Goal: Information Seeking & Learning: Learn about a topic

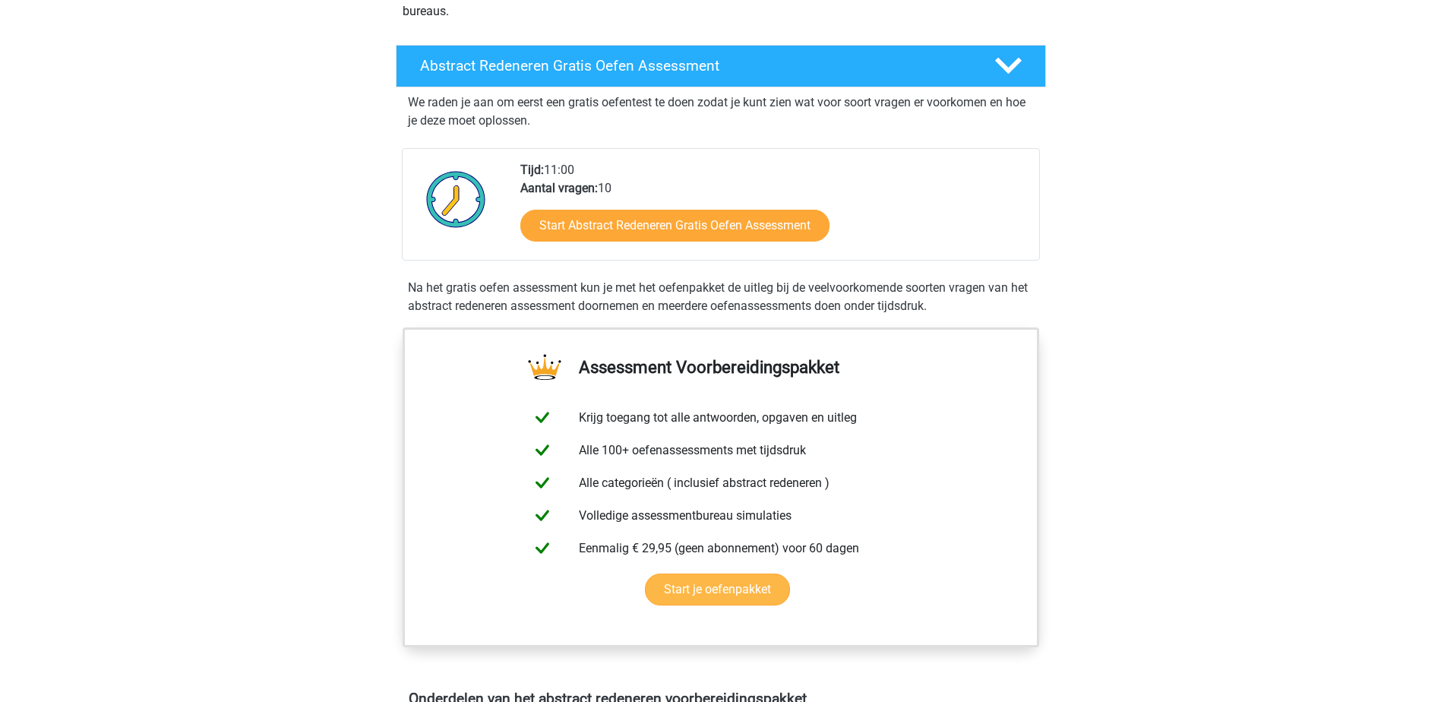
scroll to position [152, 0]
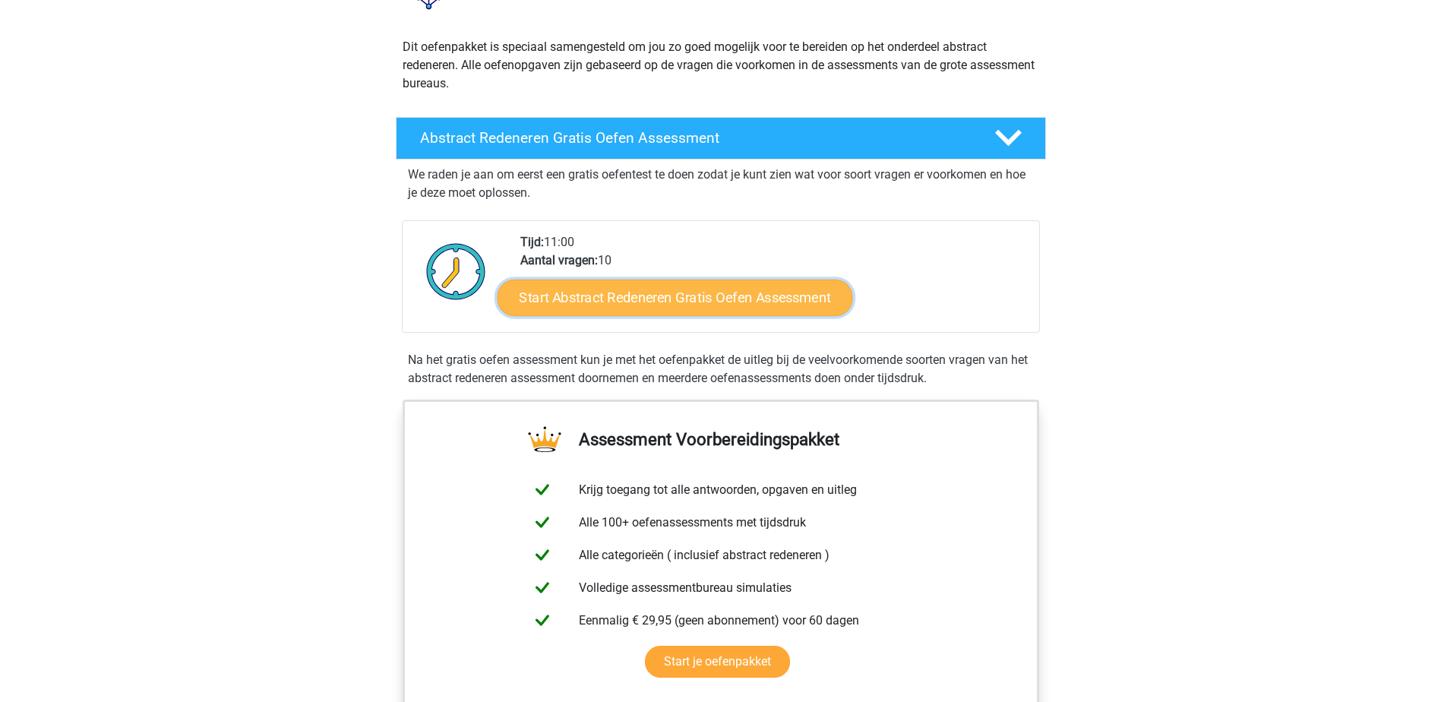
click at [653, 298] on link "Start Abstract Redeneren Gratis Oefen Assessment" at bounding box center [675, 297] width 356 height 36
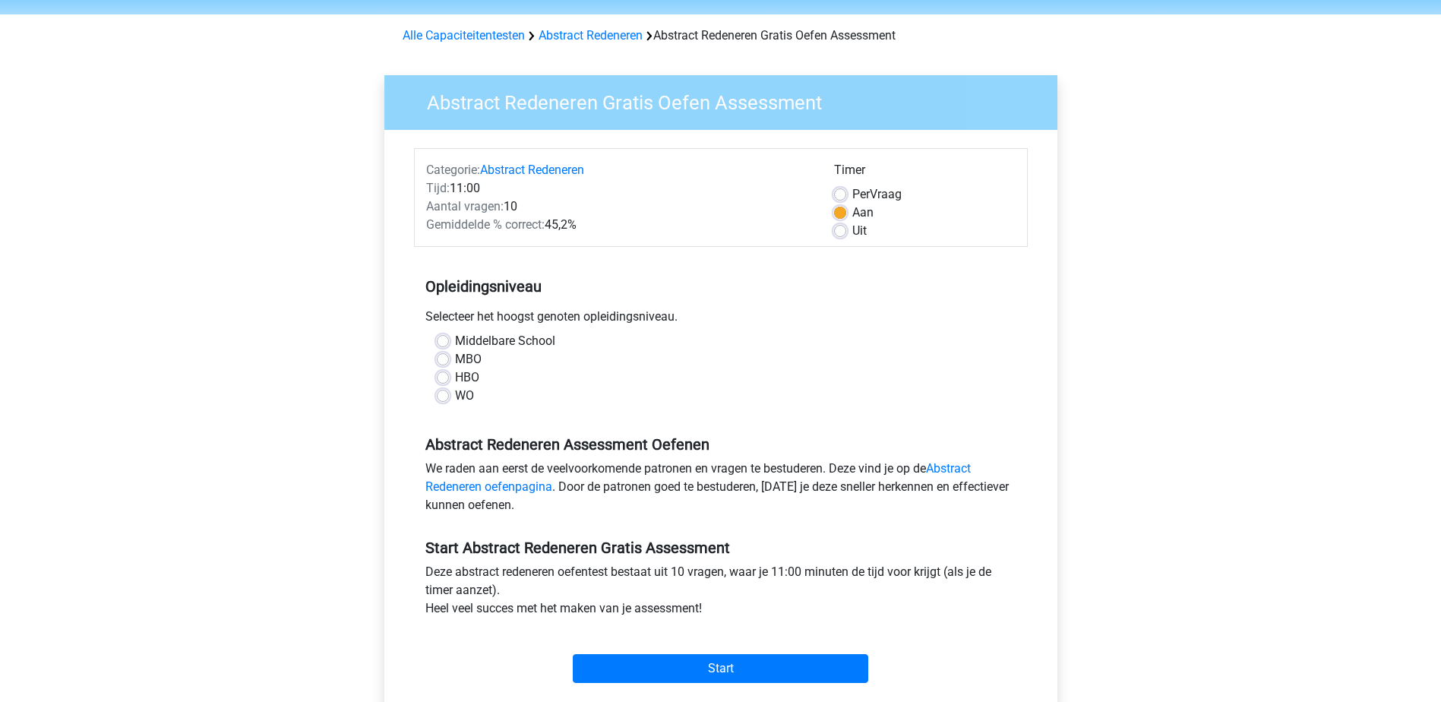
scroll to position [76, 0]
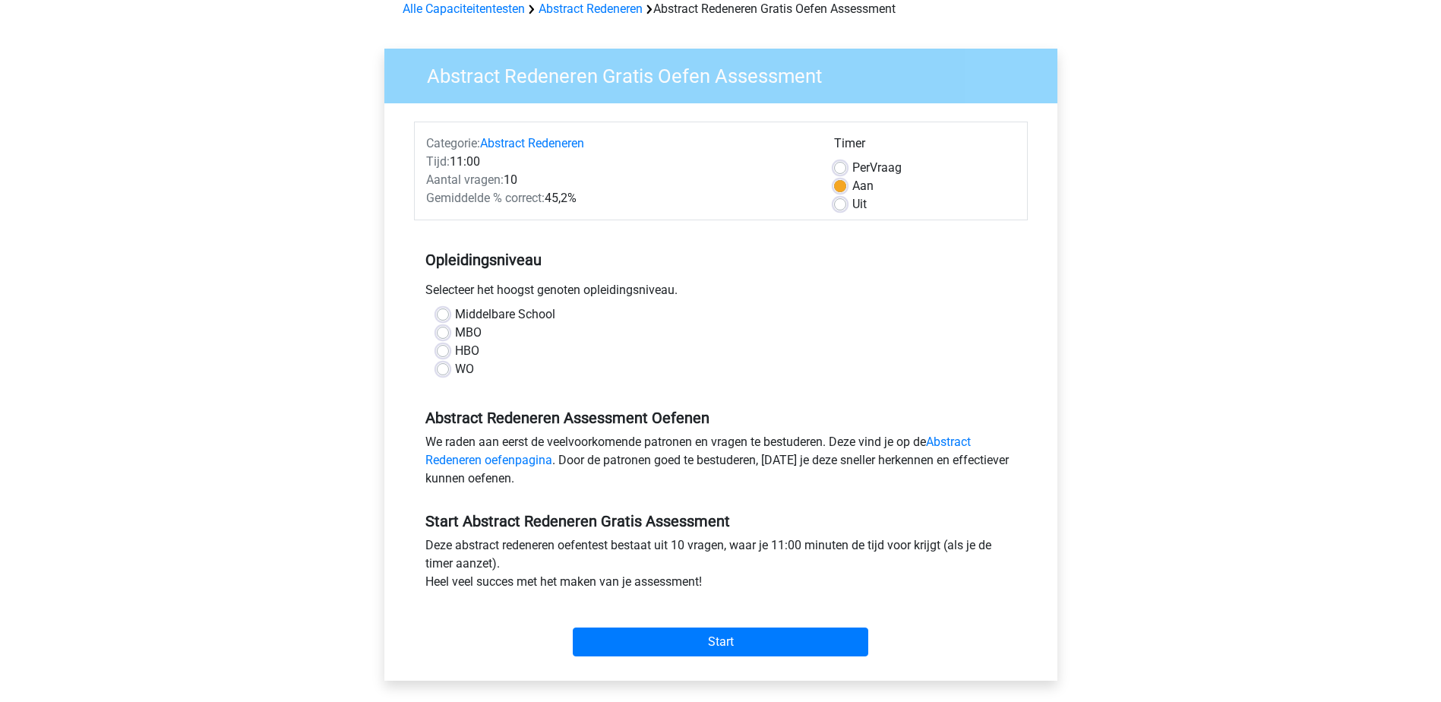
click at [455, 311] on label "Middelbare School" at bounding box center [505, 314] width 100 height 18
click at [443, 311] on input "Middelbare School" at bounding box center [443, 312] width 12 height 15
radio input "true"
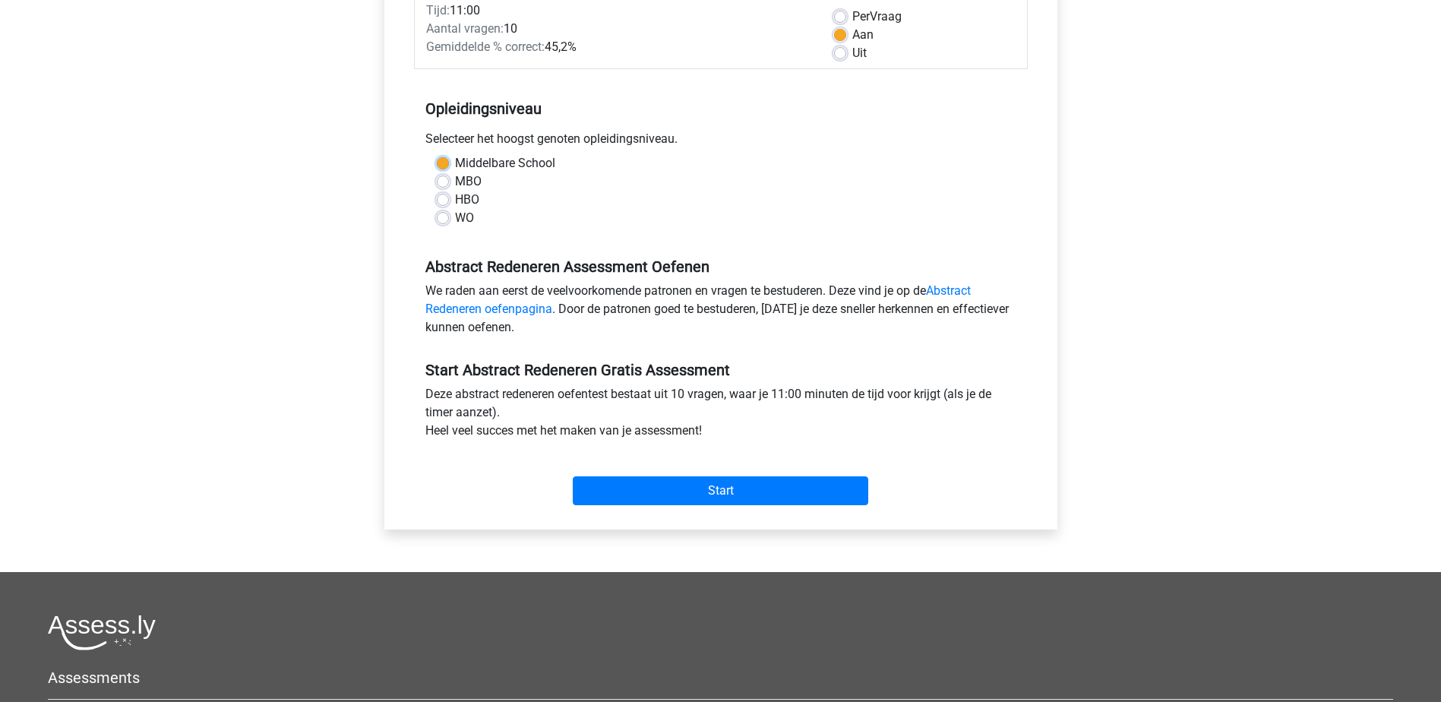
scroll to position [304, 0]
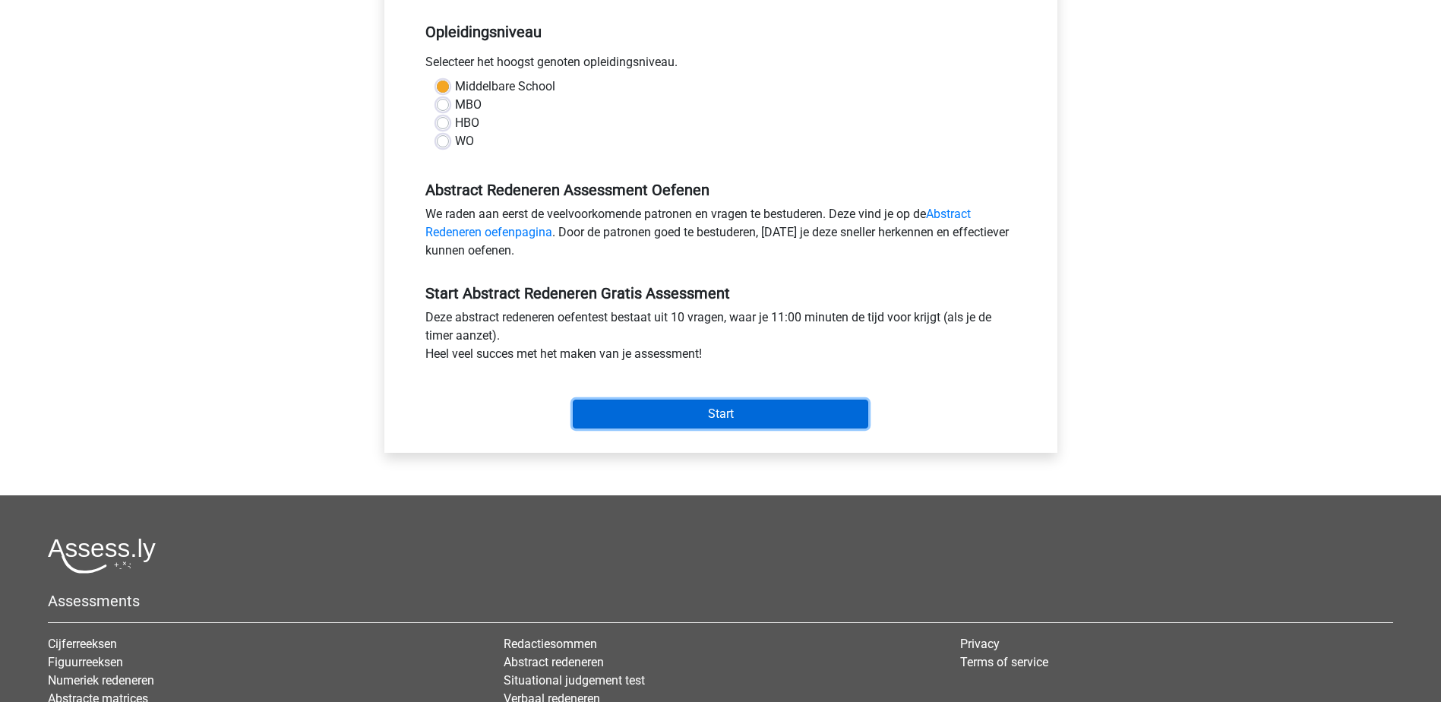
click at [716, 417] on input "Start" at bounding box center [721, 414] width 296 height 29
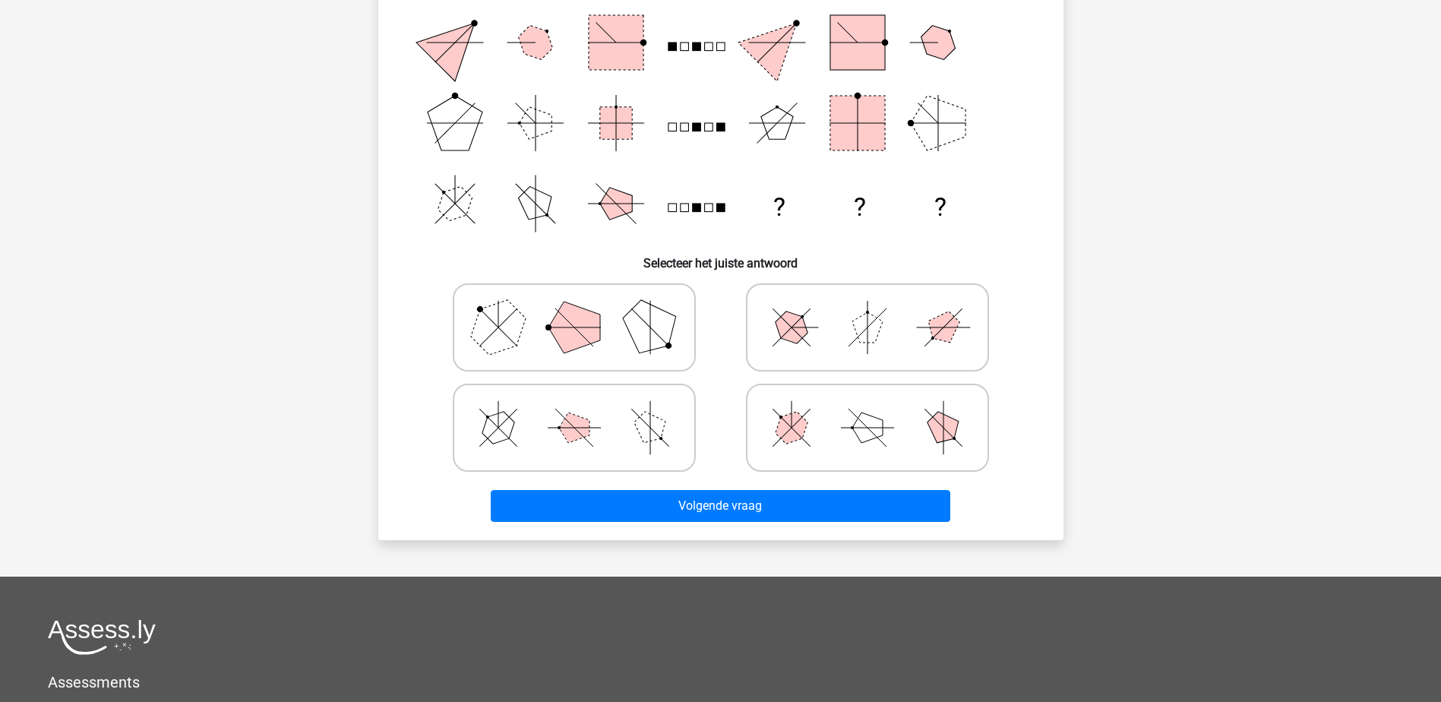
scroll to position [228, 0]
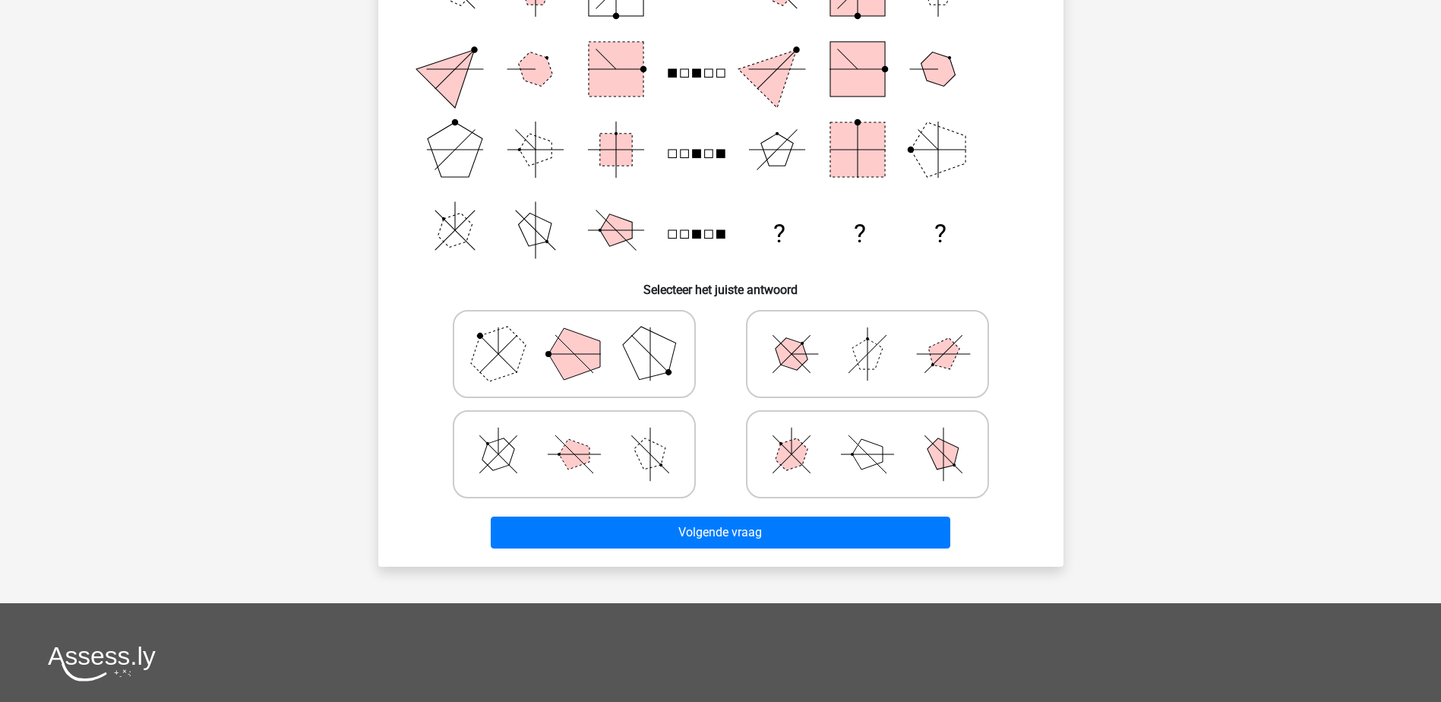
click at [912, 358] on icon at bounding box center [868, 354] width 228 height 76
click at [877, 335] on input "radio" at bounding box center [873, 330] width 10 height 10
radio input "true"
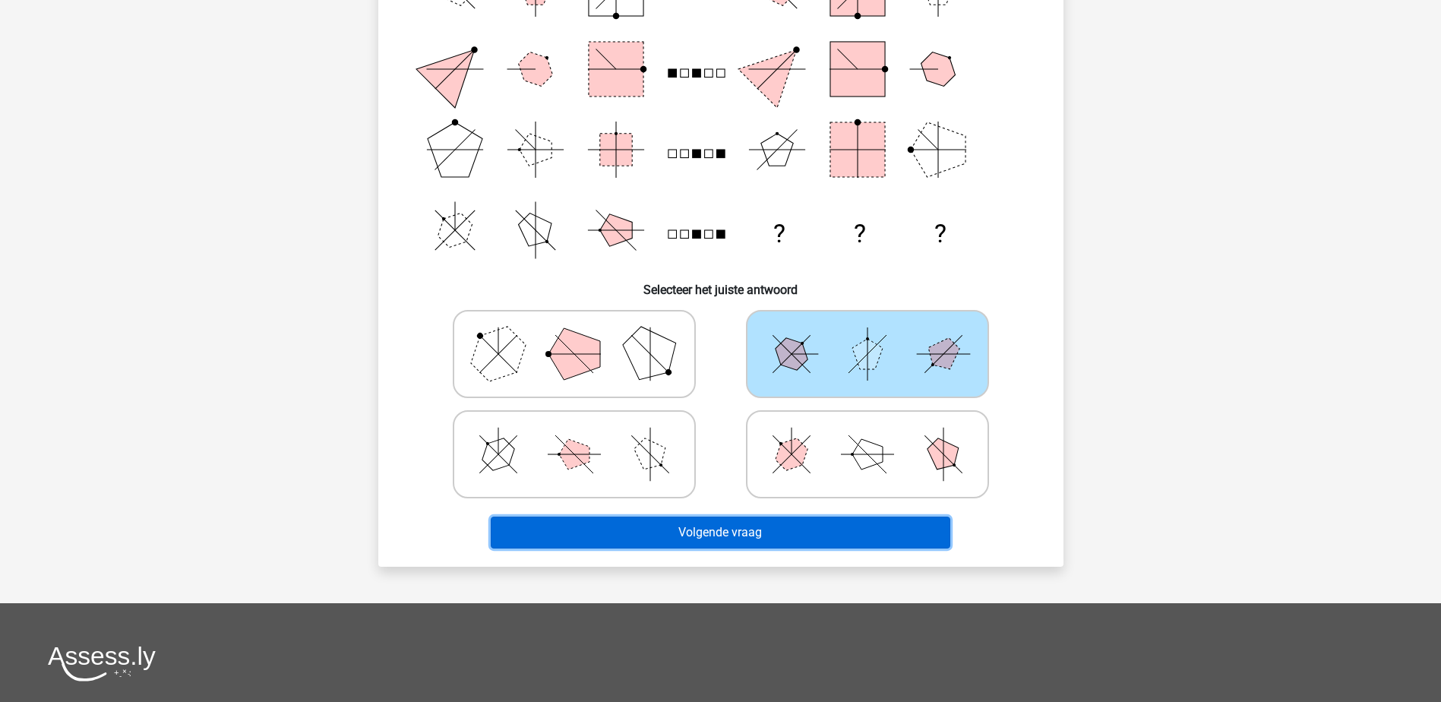
click at [699, 528] on button "Volgende vraag" at bounding box center [721, 533] width 460 height 32
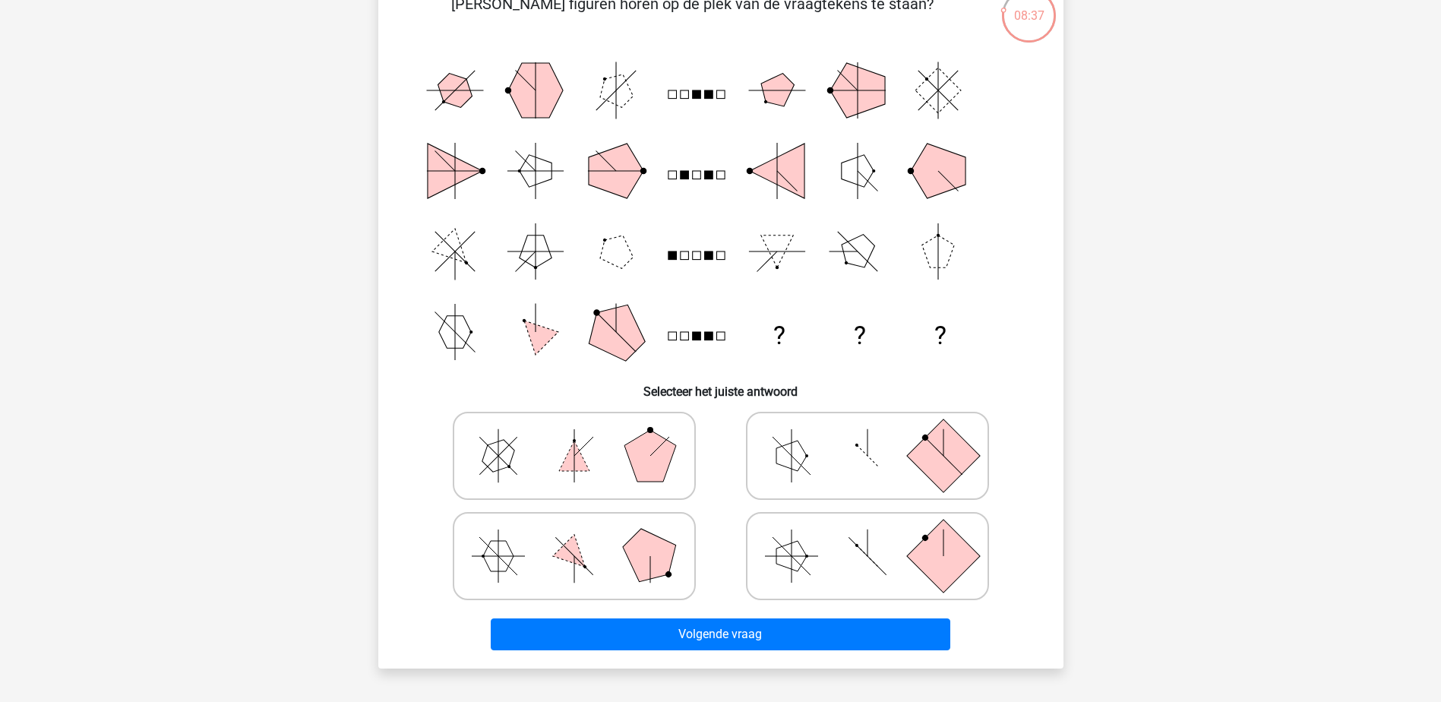
scroll to position [152, 0]
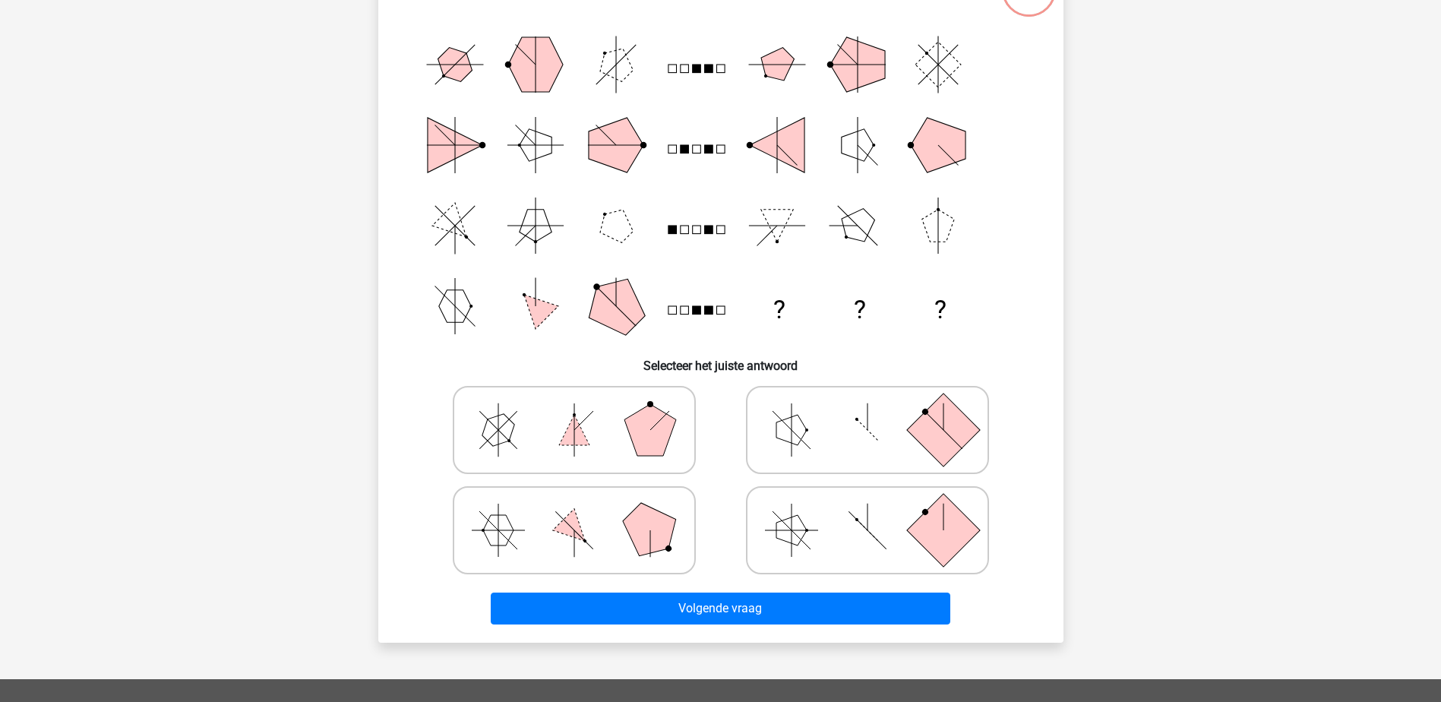
click at [820, 522] on icon at bounding box center [868, 530] width 228 height 76
click at [868, 511] on input "radio" at bounding box center [873, 506] width 10 height 10
radio input "true"
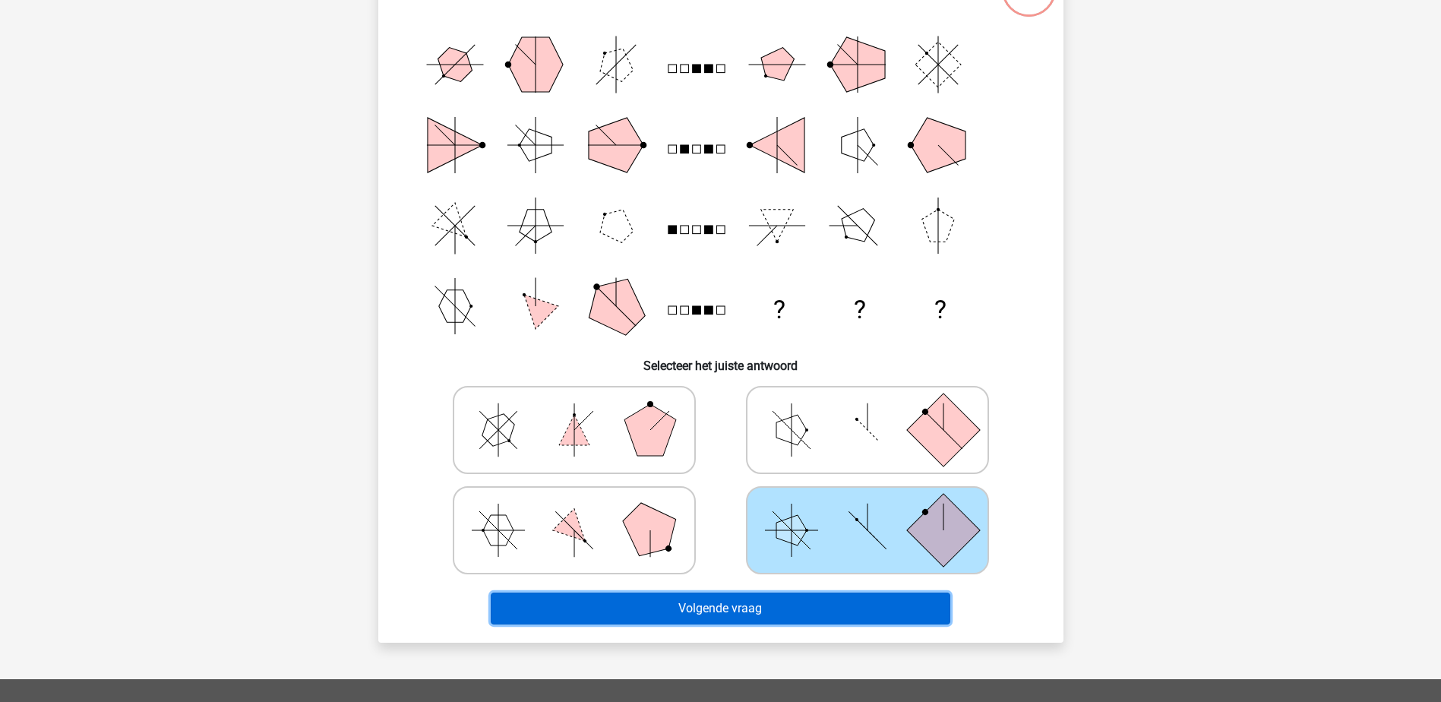
click at [715, 613] on button "Volgende vraag" at bounding box center [721, 609] width 460 height 32
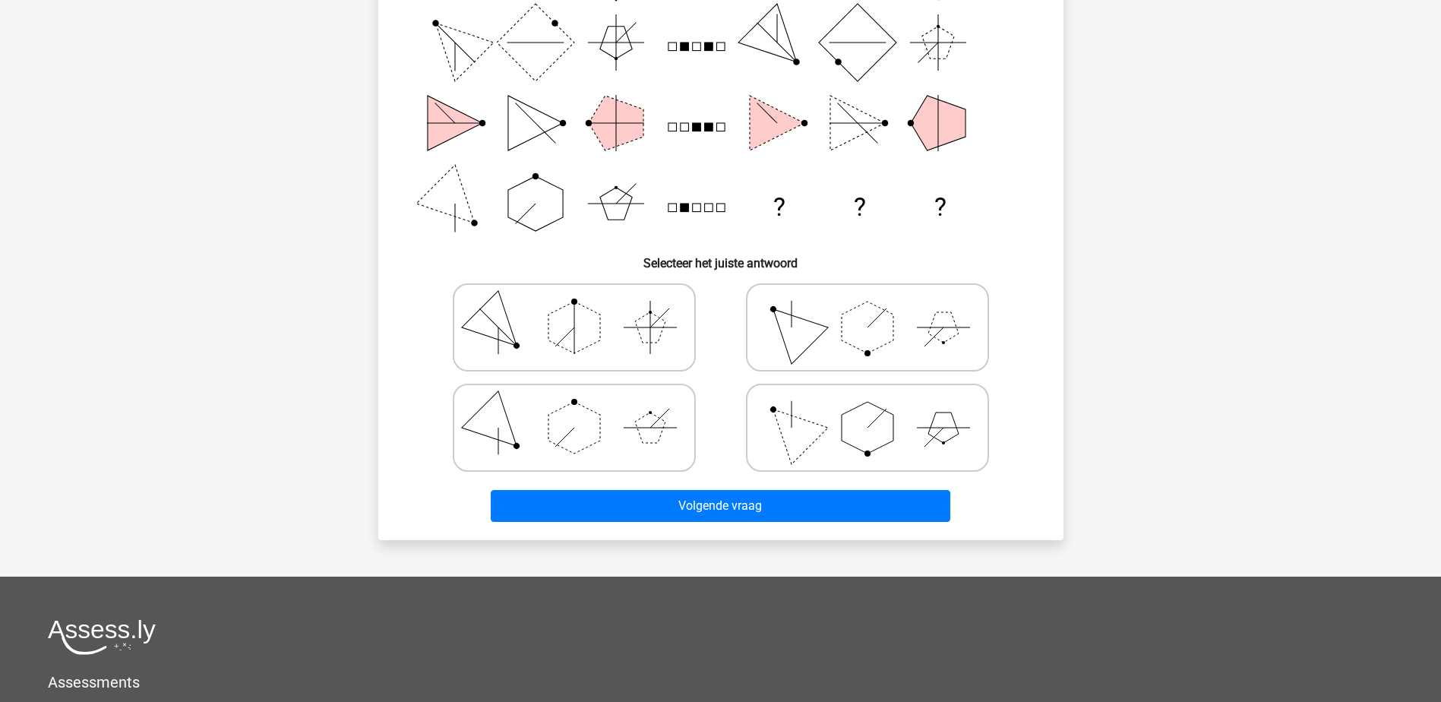
scroll to position [304, 0]
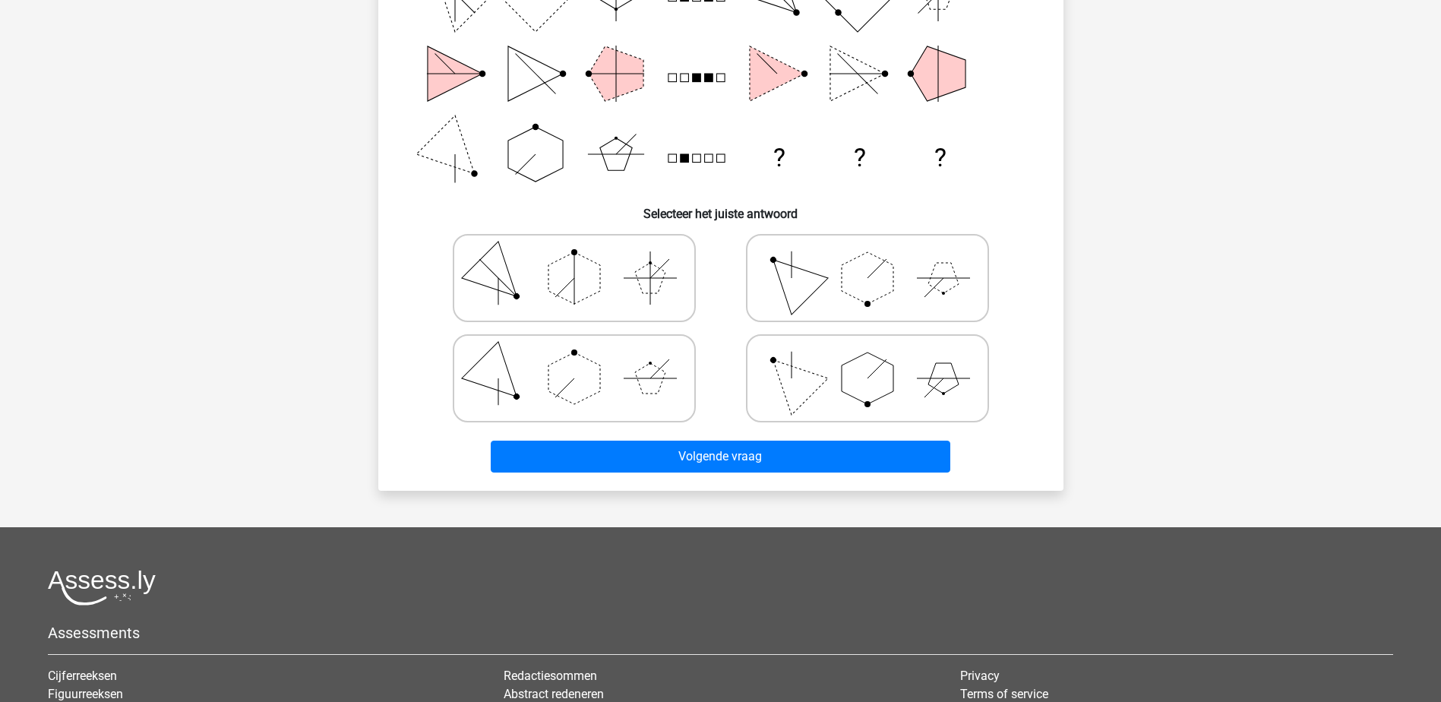
click at [821, 381] on polygon at bounding box center [790, 377] width 73 height 73
click at [868, 359] on input "radio" at bounding box center [873, 354] width 10 height 10
radio input "true"
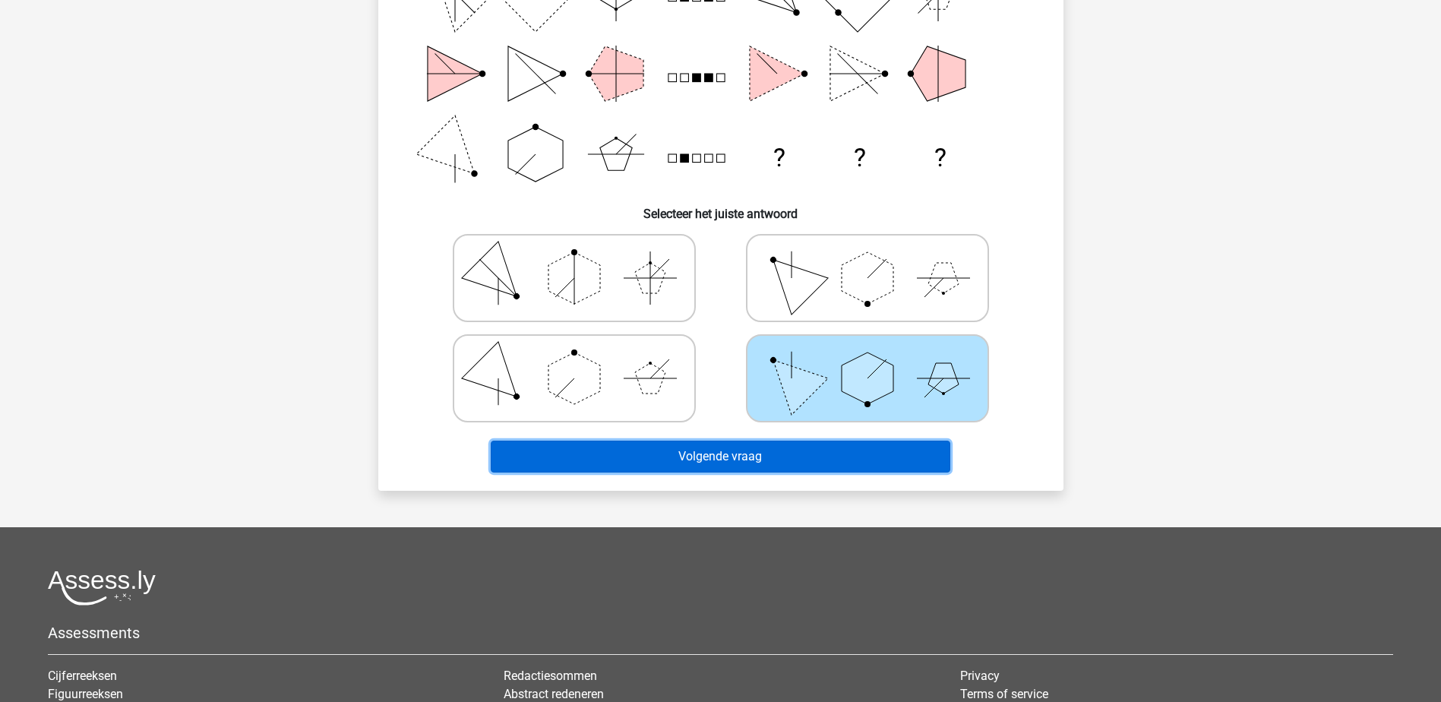
click at [698, 457] on button "Volgende vraag" at bounding box center [721, 457] width 460 height 32
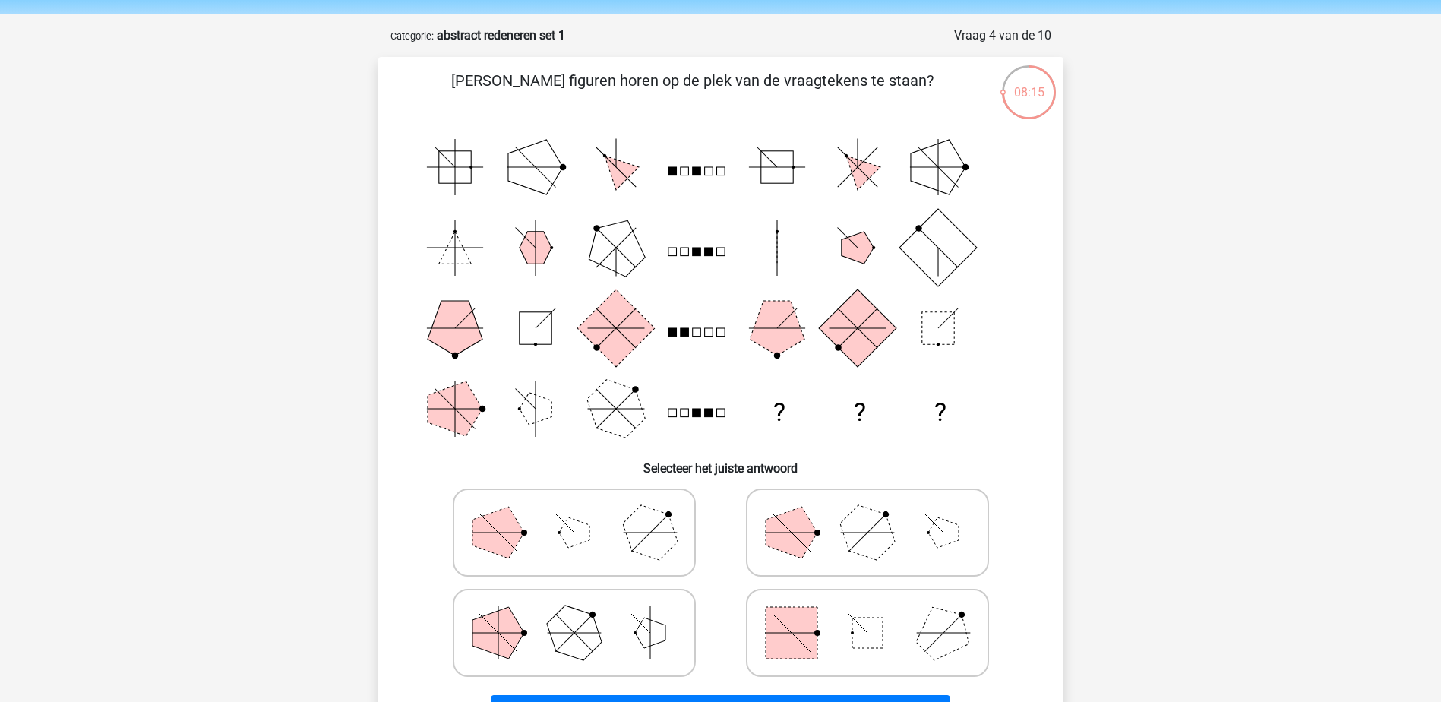
scroll to position [76, 0]
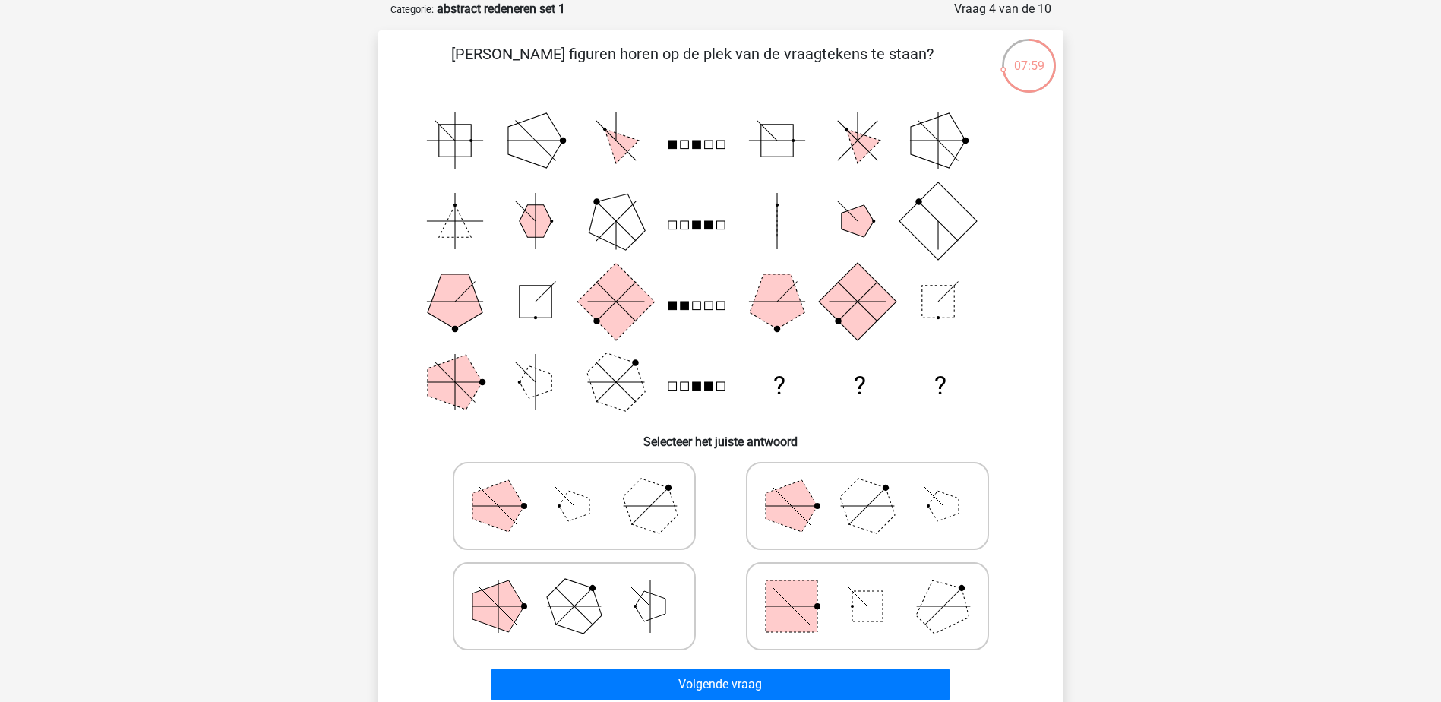
click at [610, 520] on icon at bounding box center [574, 506] width 228 height 76
click at [584, 487] on input "radio" at bounding box center [579, 482] width 10 height 10
radio input "true"
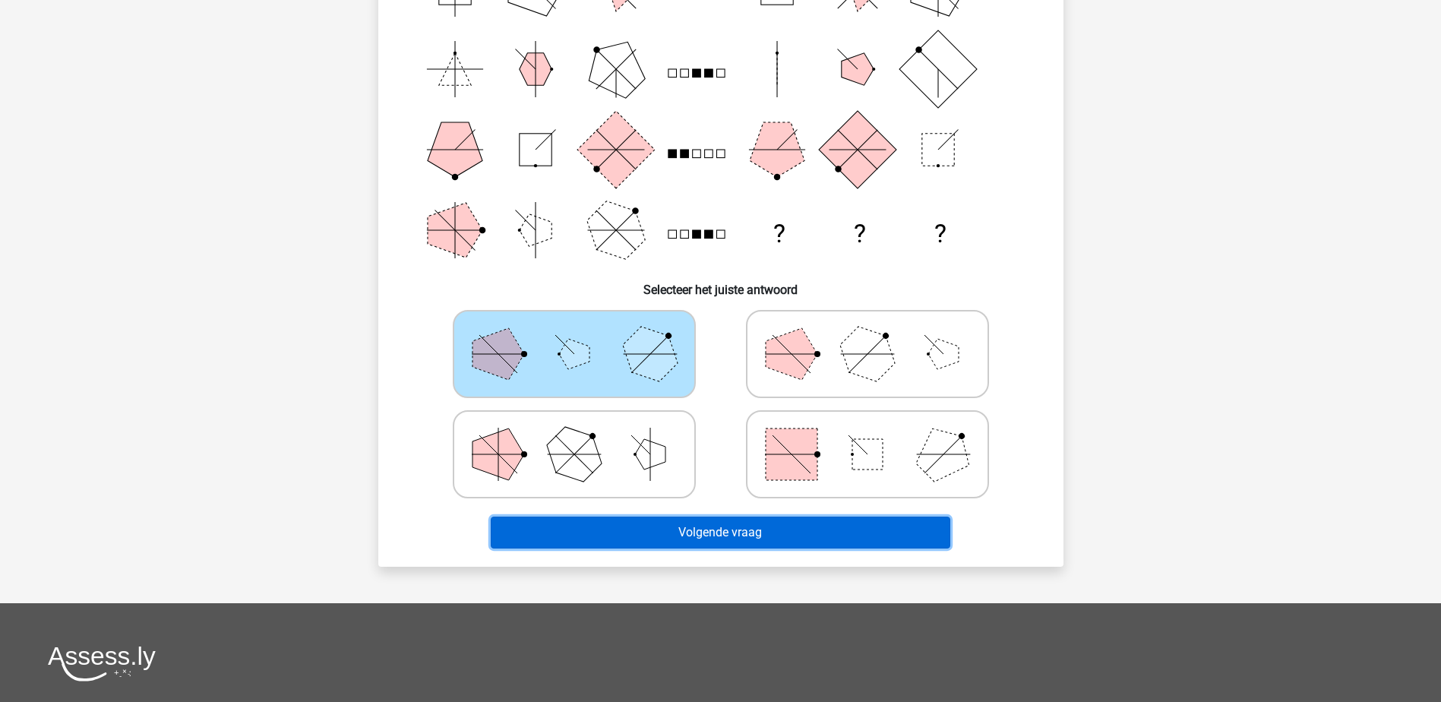
click at [702, 532] on button "Volgende vraag" at bounding box center [721, 533] width 460 height 32
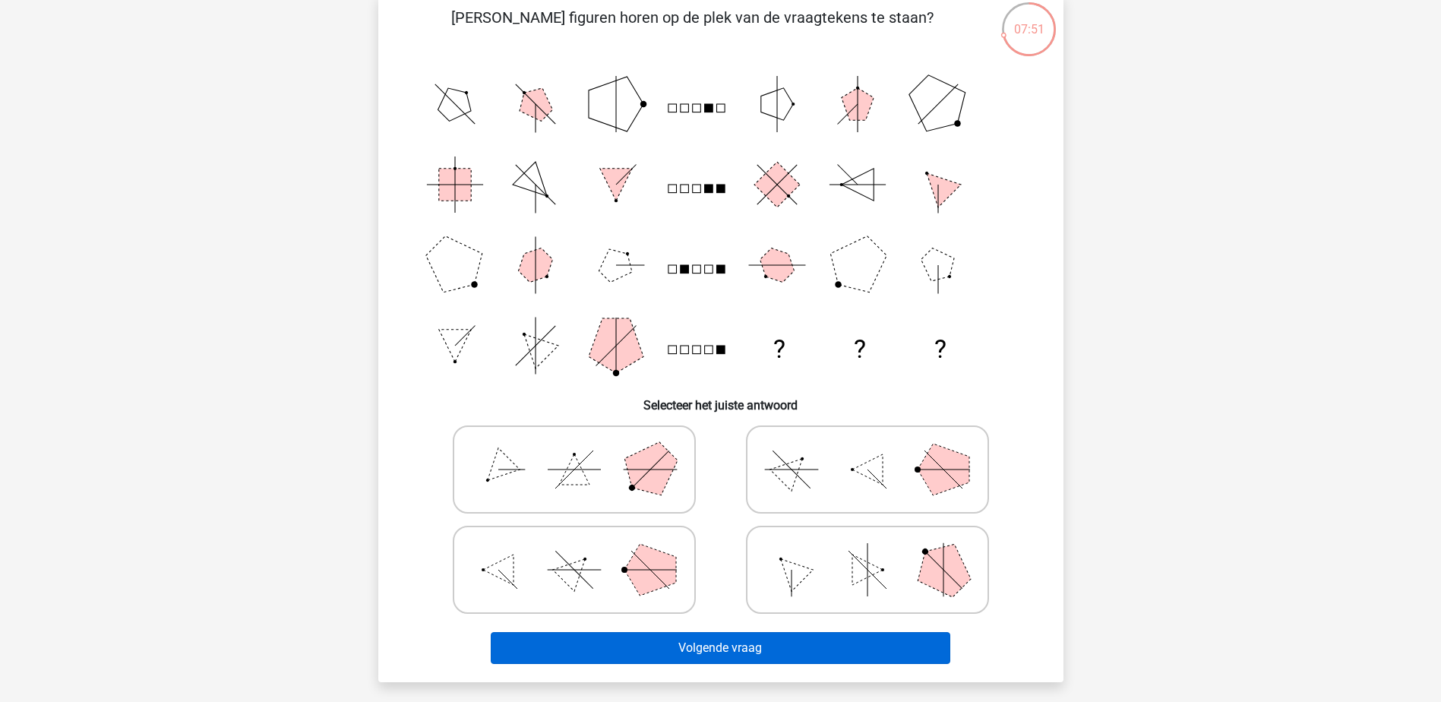
scroll to position [304, 0]
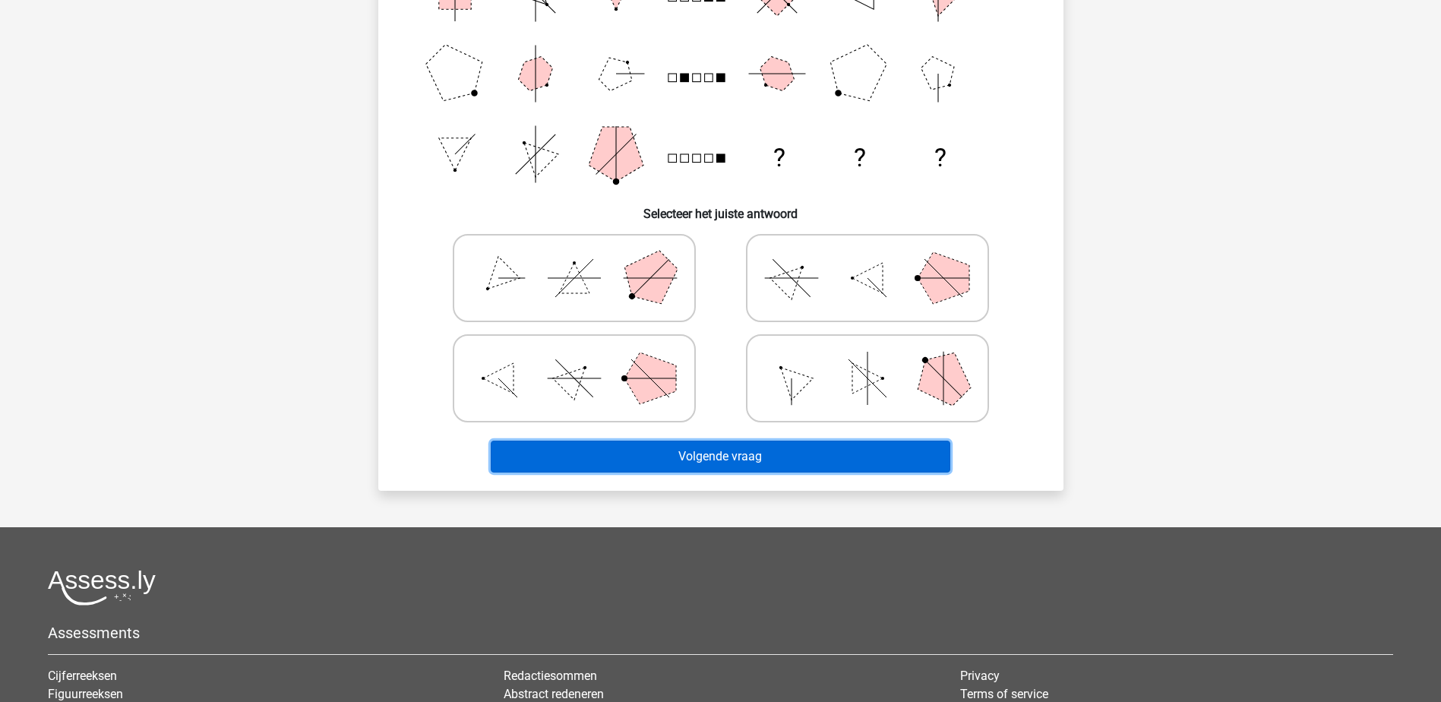
click at [707, 453] on button "Volgende vraag" at bounding box center [721, 457] width 460 height 32
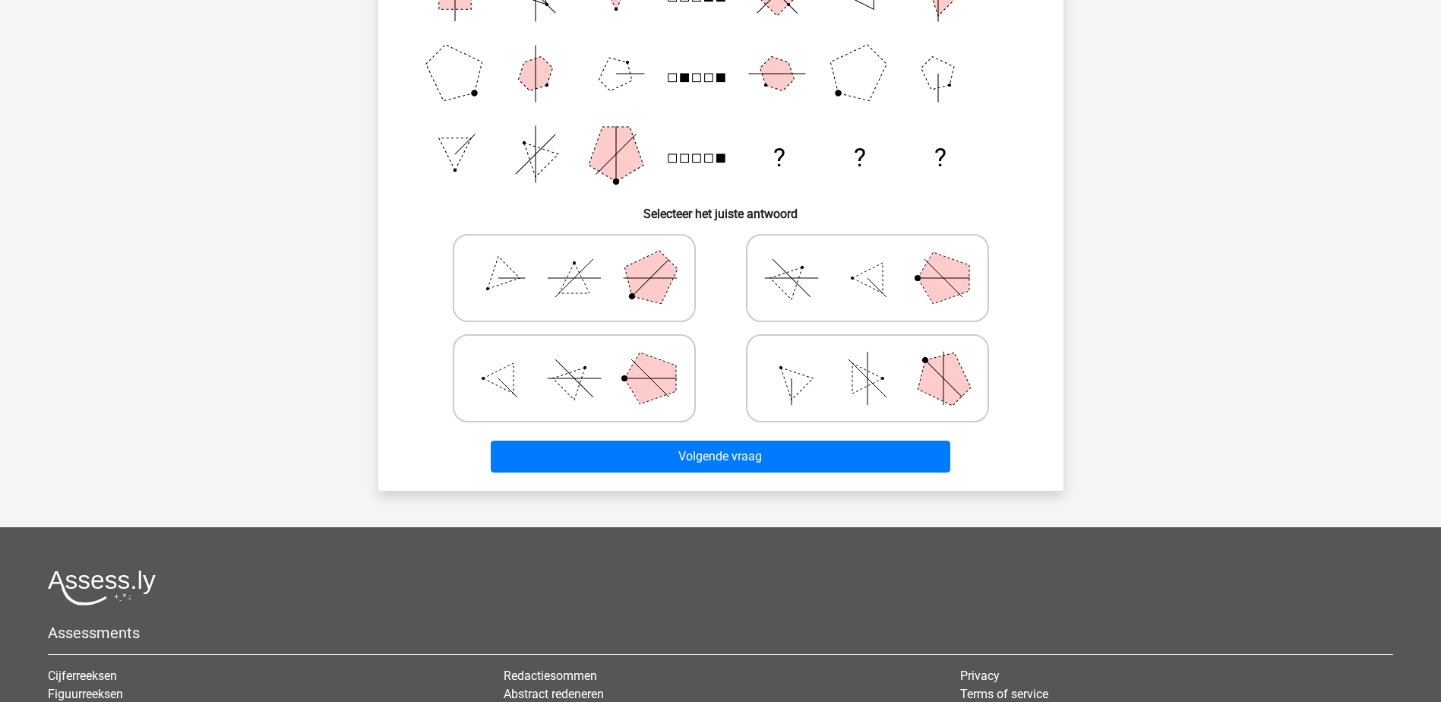
drag, startPoint x: 824, startPoint y: 361, endPoint x: 828, endPoint y: 389, distance: 28.5
click at [824, 361] on icon at bounding box center [868, 378] width 228 height 76
click at [868, 359] on input "radio" at bounding box center [873, 354] width 10 height 10
radio input "true"
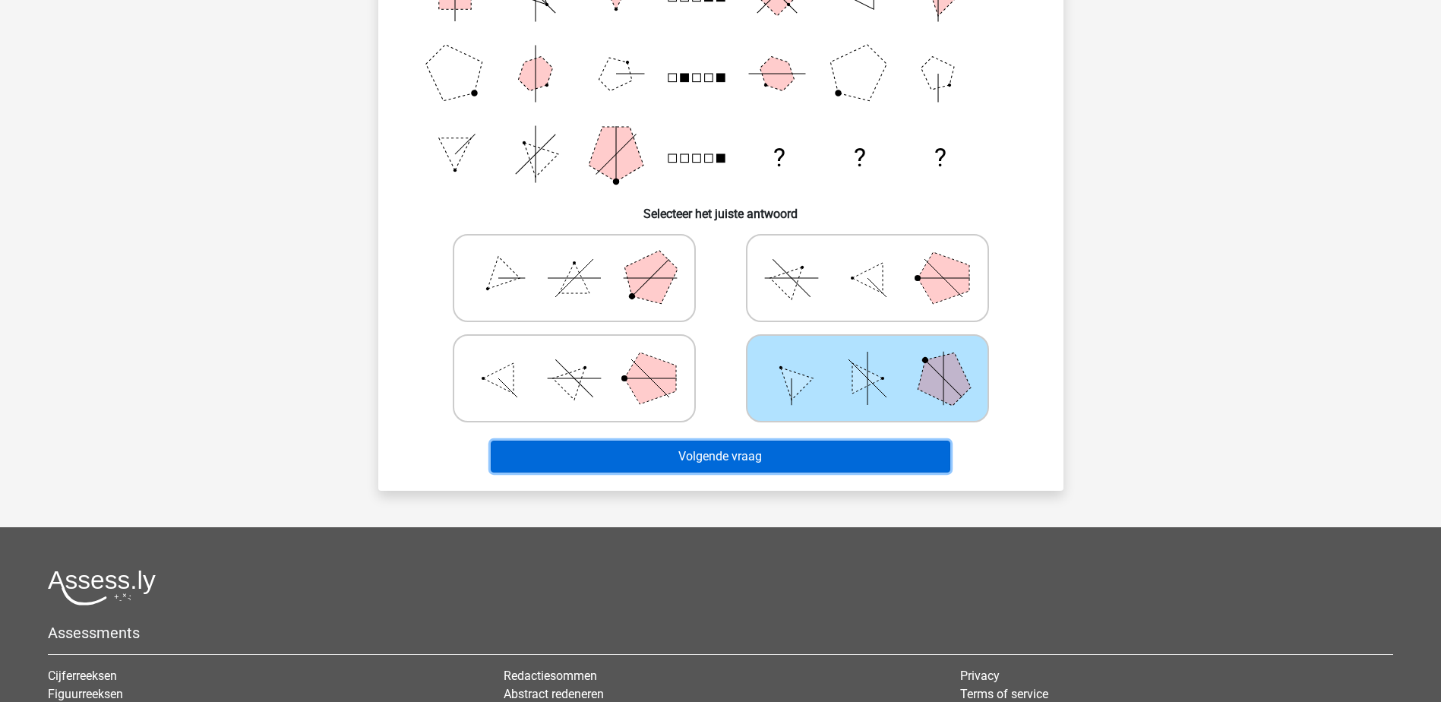
click at [726, 457] on button "Volgende vraag" at bounding box center [721, 457] width 460 height 32
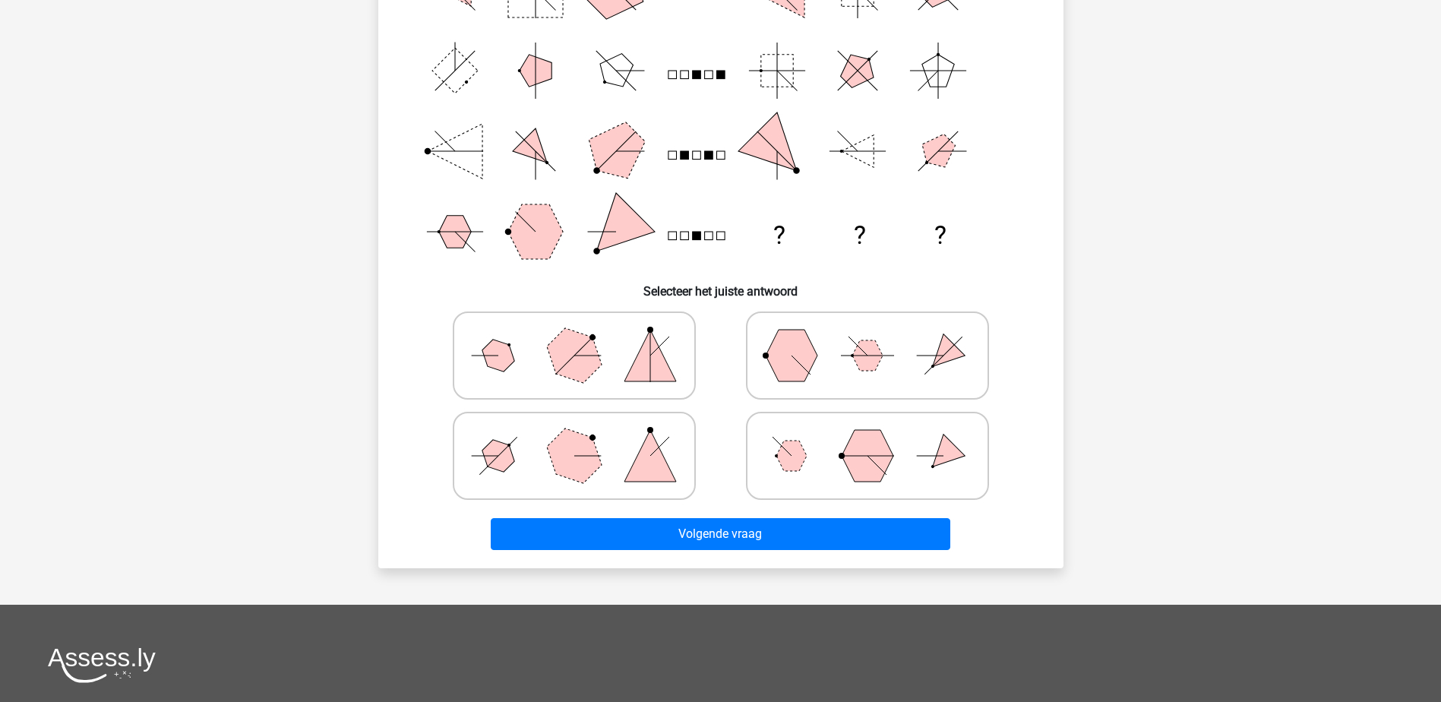
scroll to position [76, 0]
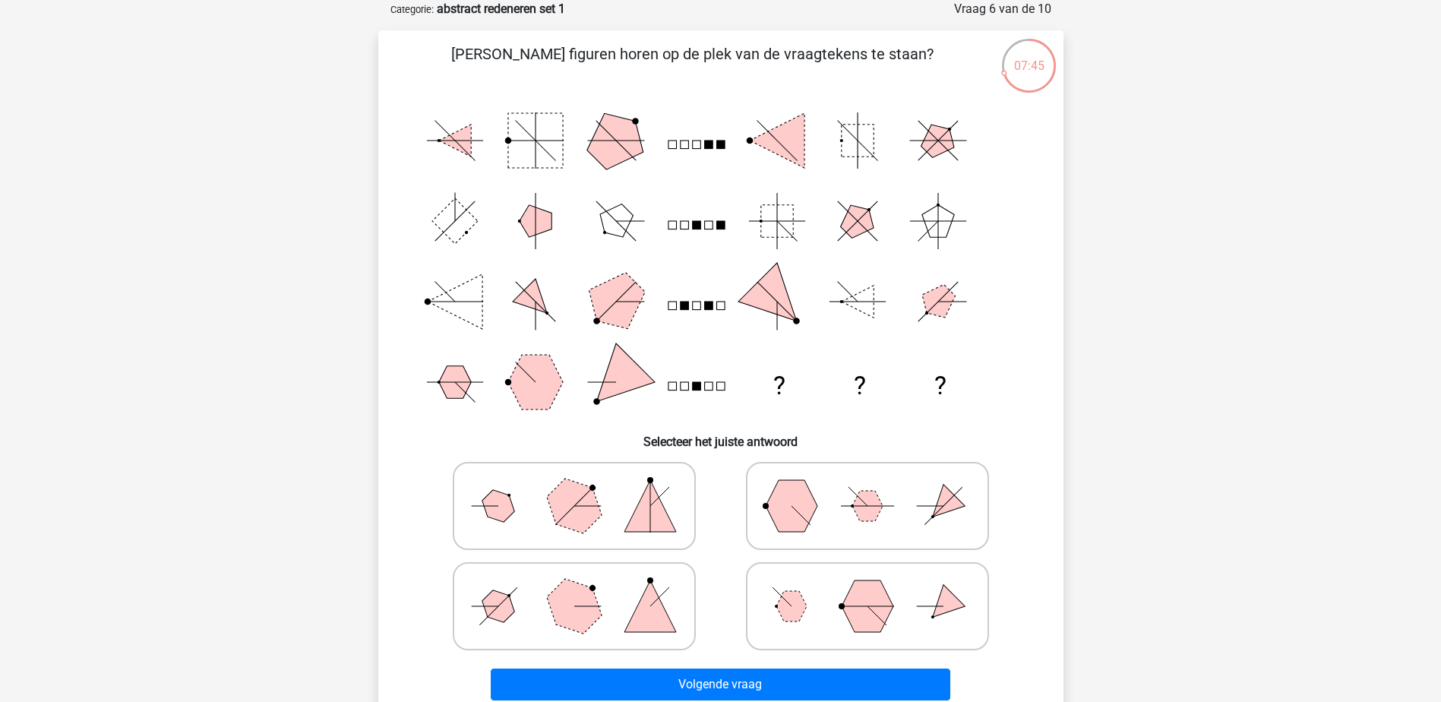
click at [852, 488] on icon at bounding box center [868, 506] width 228 height 76
click at [868, 487] on input "radio" at bounding box center [873, 482] width 10 height 10
radio input "true"
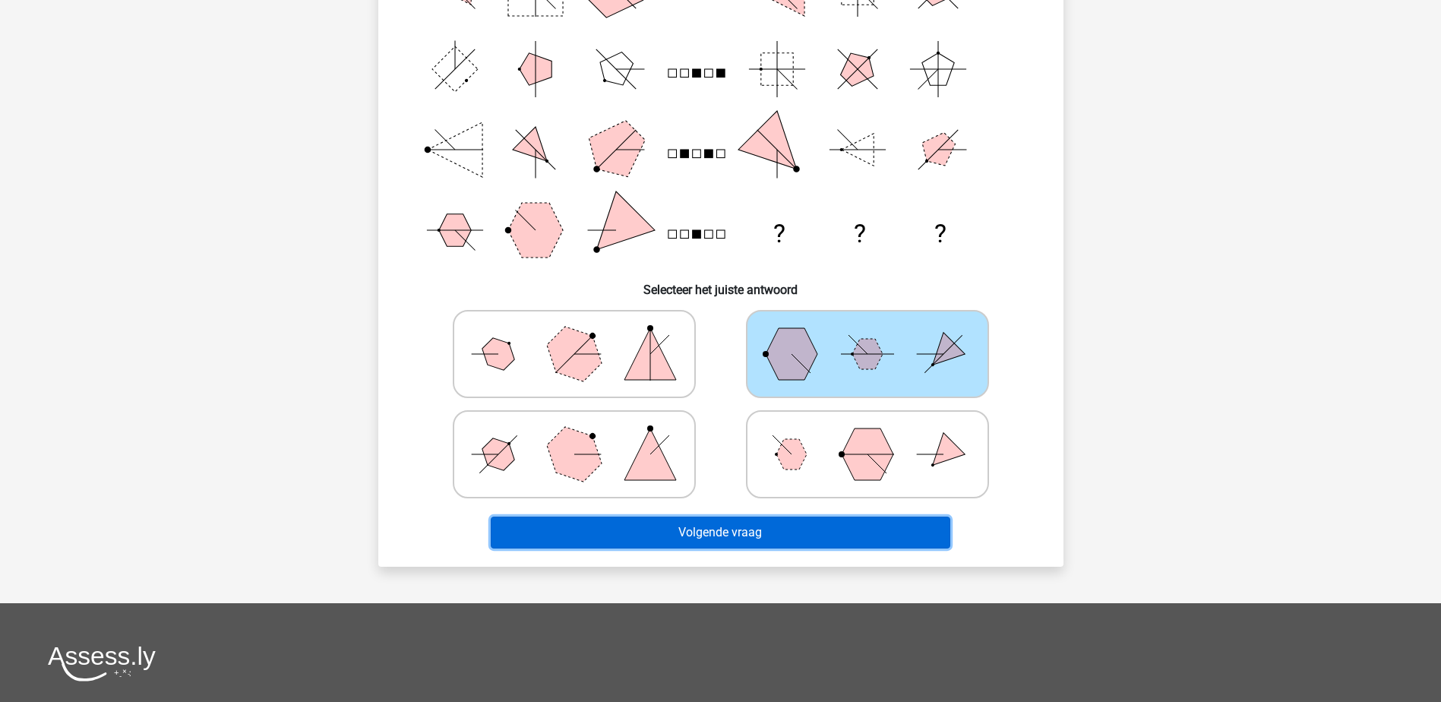
click at [692, 533] on button "Volgende vraag" at bounding box center [721, 533] width 460 height 32
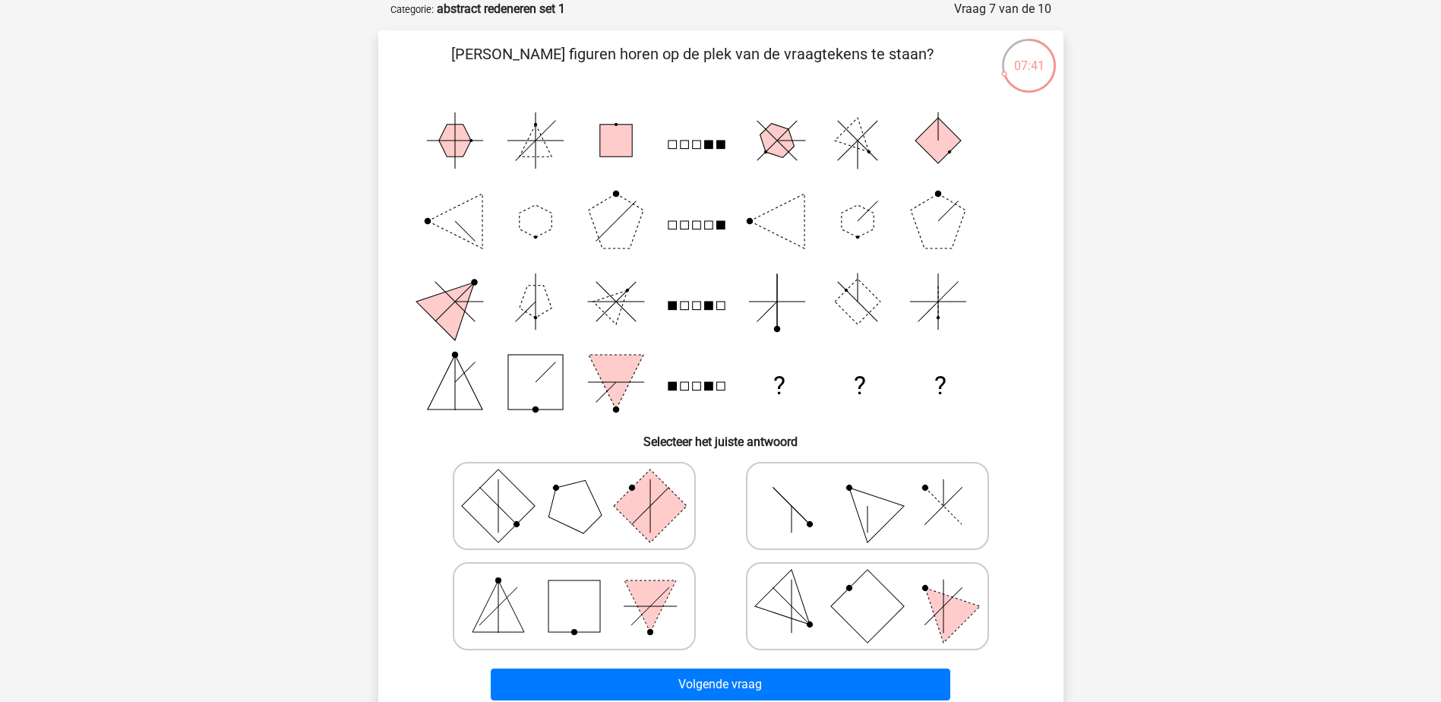
click at [642, 603] on polygon at bounding box center [650, 606] width 52 height 52
click at [584, 587] on input "radio" at bounding box center [579, 582] width 10 height 10
radio input "true"
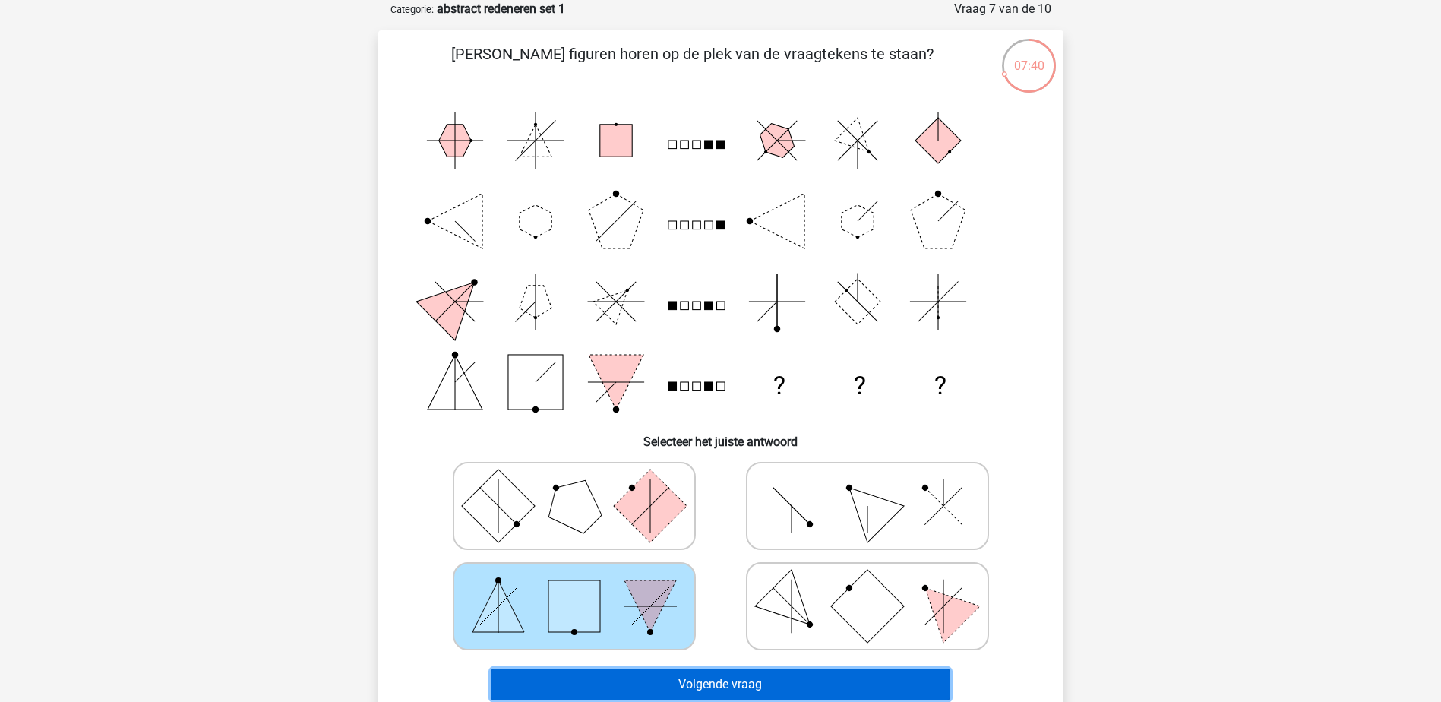
click at [734, 689] on button "Volgende vraag" at bounding box center [721, 685] width 460 height 32
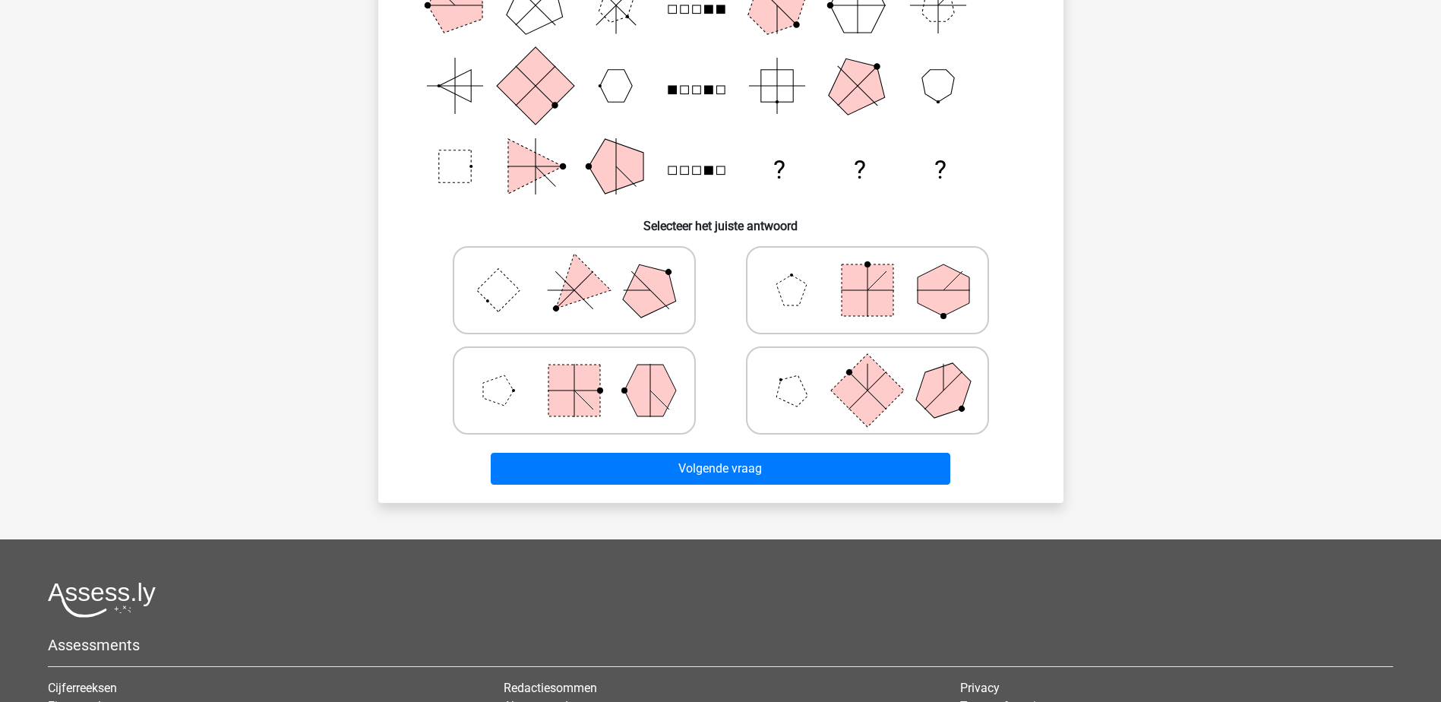
scroll to position [304, 0]
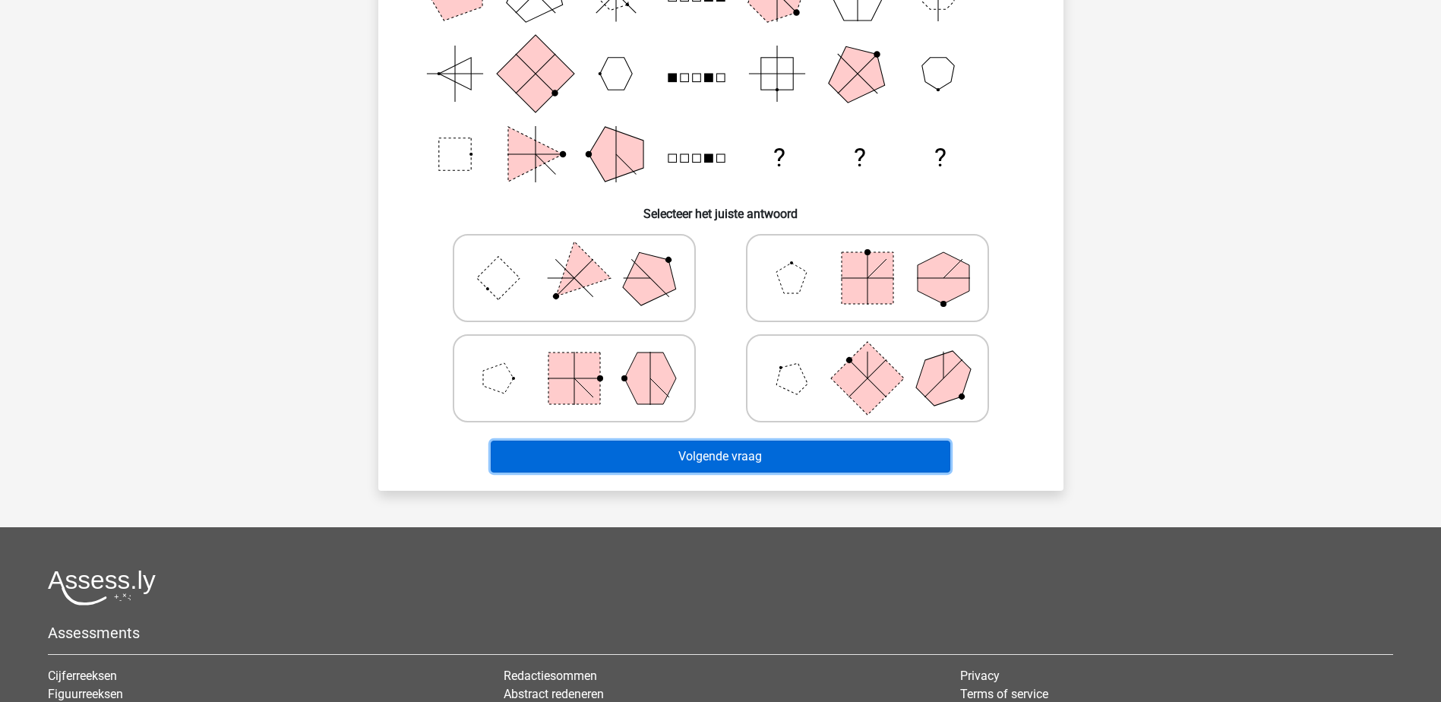
click at [720, 461] on button "Volgende vraag" at bounding box center [721, 457] width 460 height 32
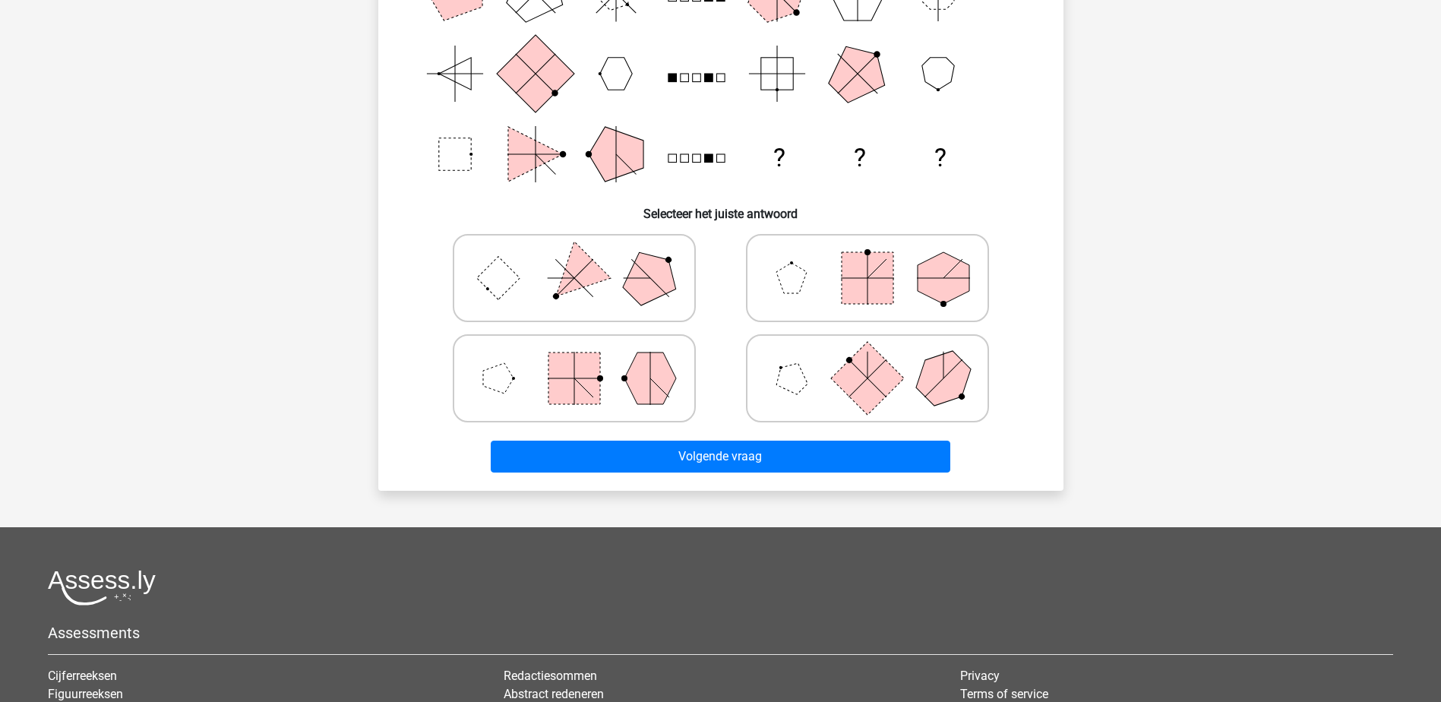
click at [853, 378] on rect at bounding box center [866, 377] width 73 height 73
click at [868, 359] on input "radio" at bounding box center [873, 354] width 10 height 10
radio input "true"
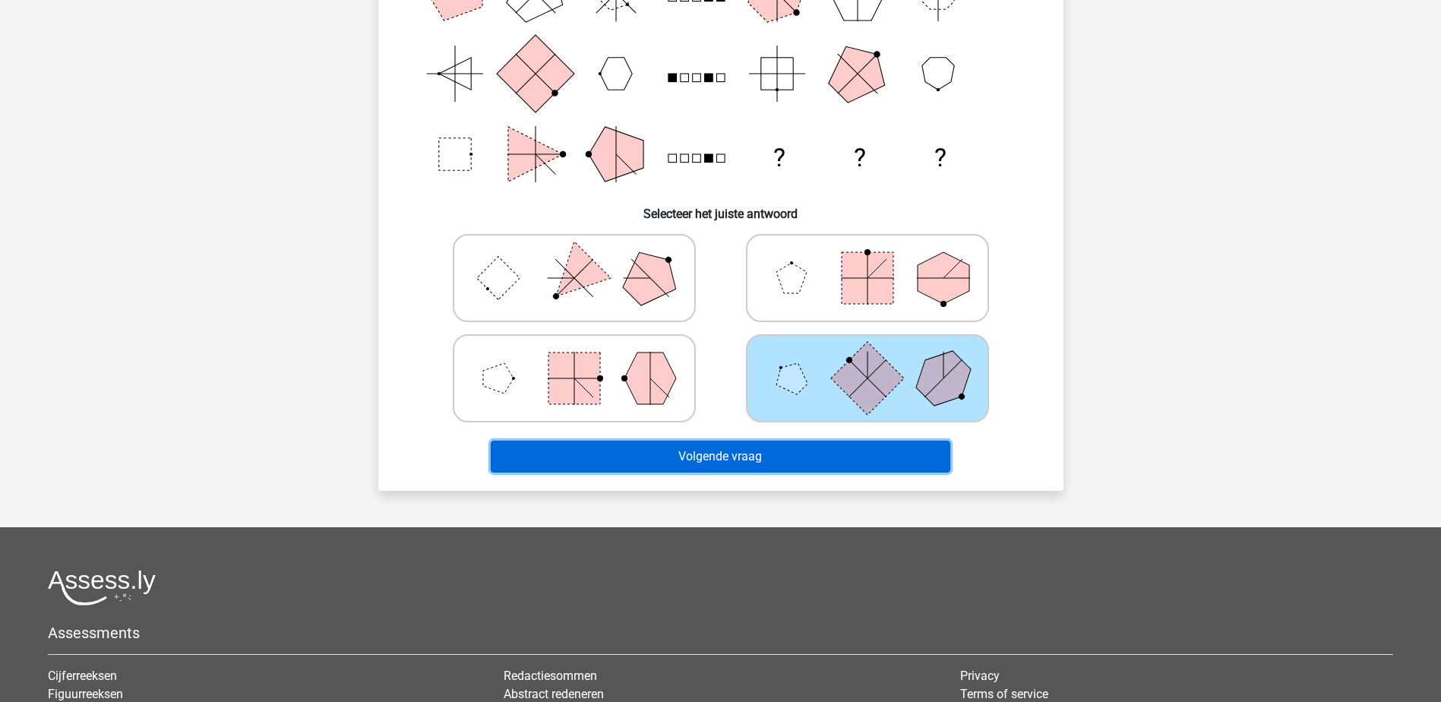
click at [739, 450] on button "Volgende vraag" at bounding box center [721, 457] width 460 height 32
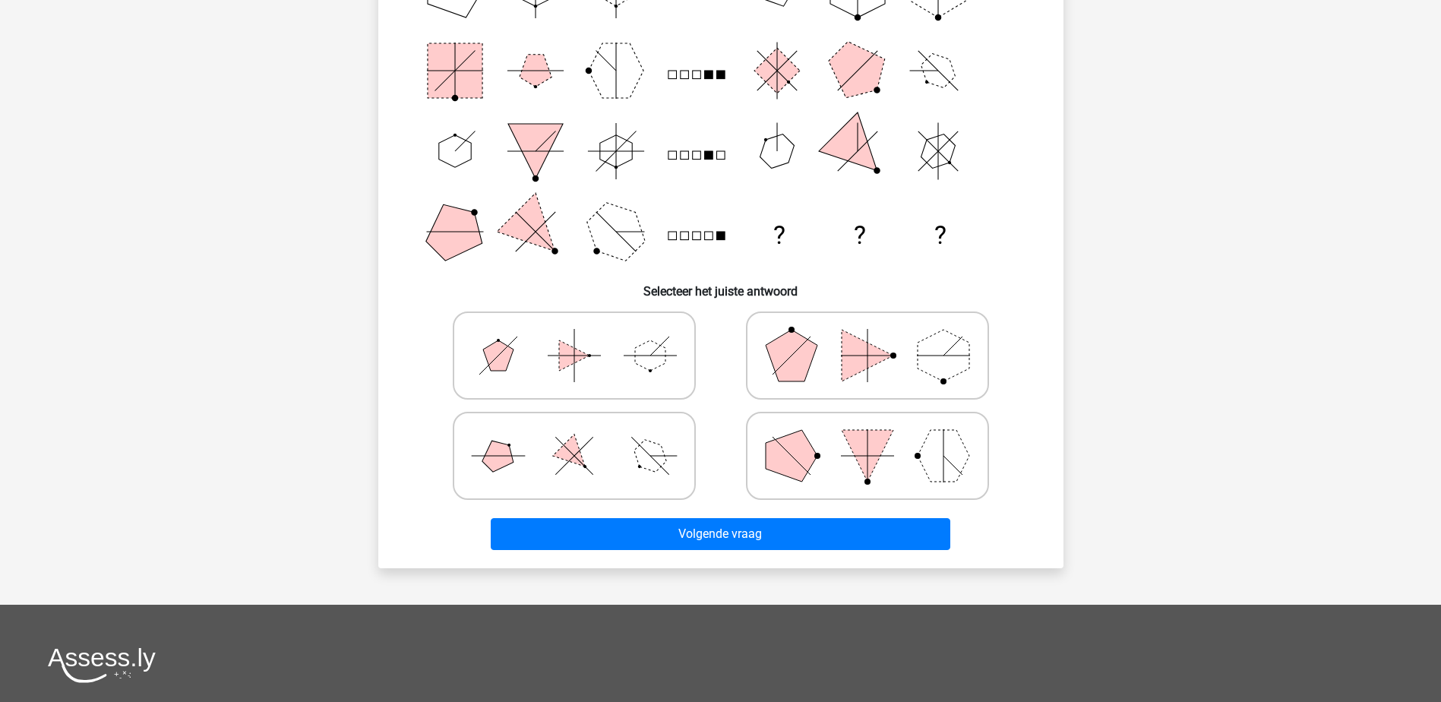
scroll to position [76, 0]
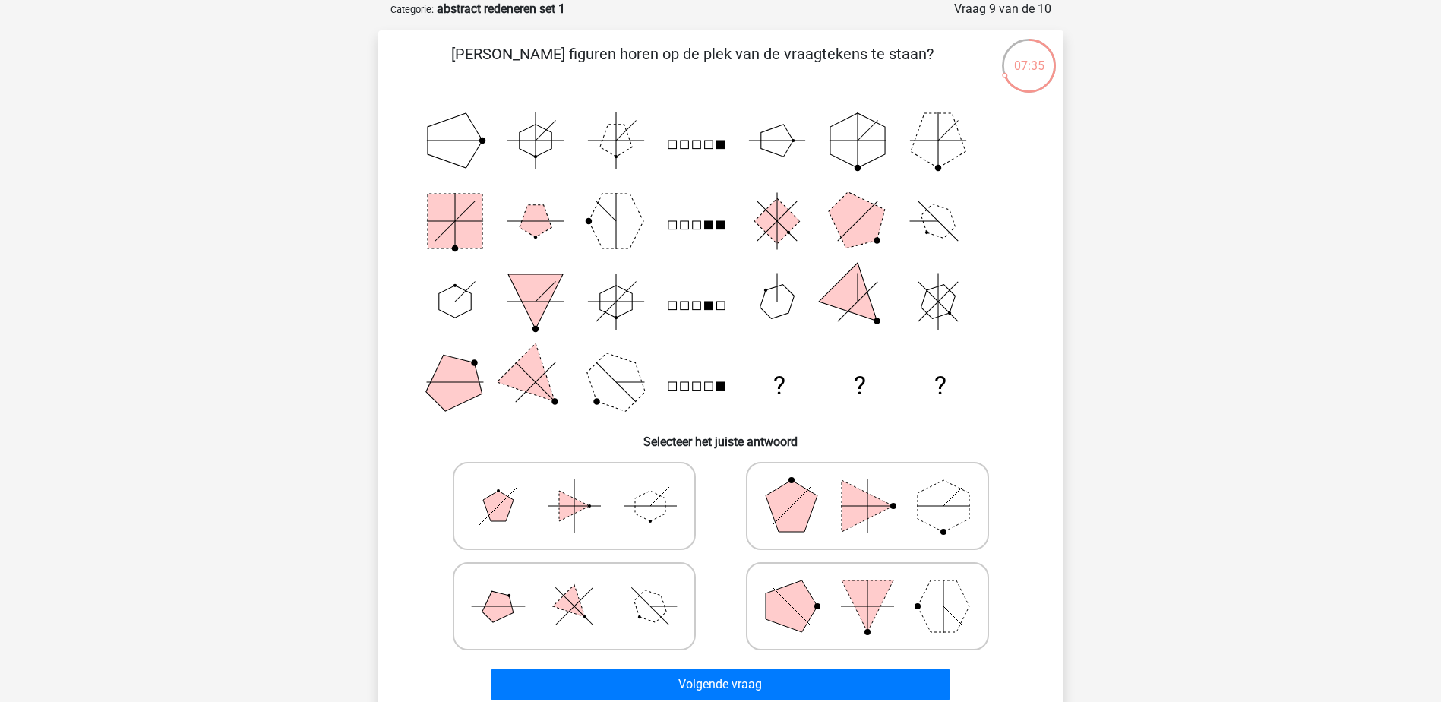
click at [602, 506] on icon at bounding box center [574, 506] width 228 height 76
click at [584, 487] on input "radio" at bounding box center [579, 482] width 10 height 10
radio input "true"
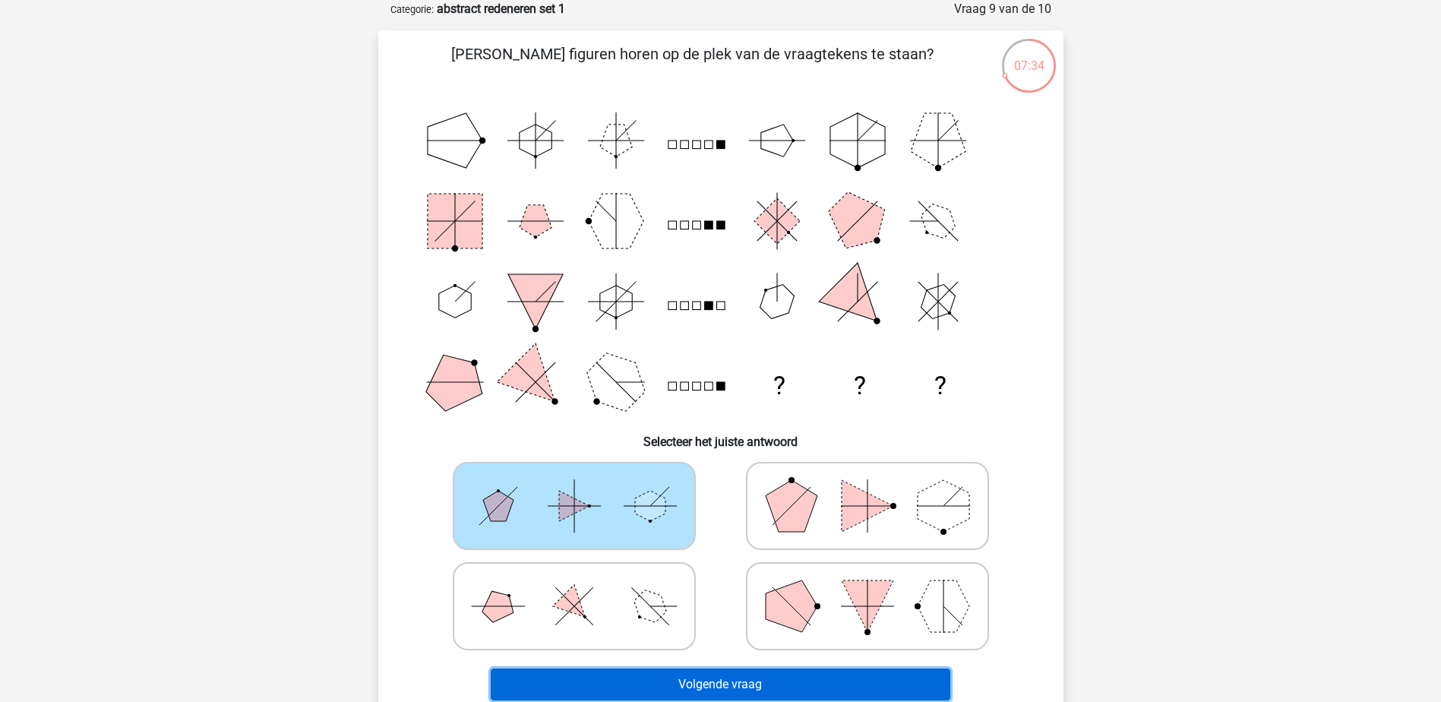
click at [720, 685] on button "Volgende vraag" at bounding box center [721, 685] width 460 height 32
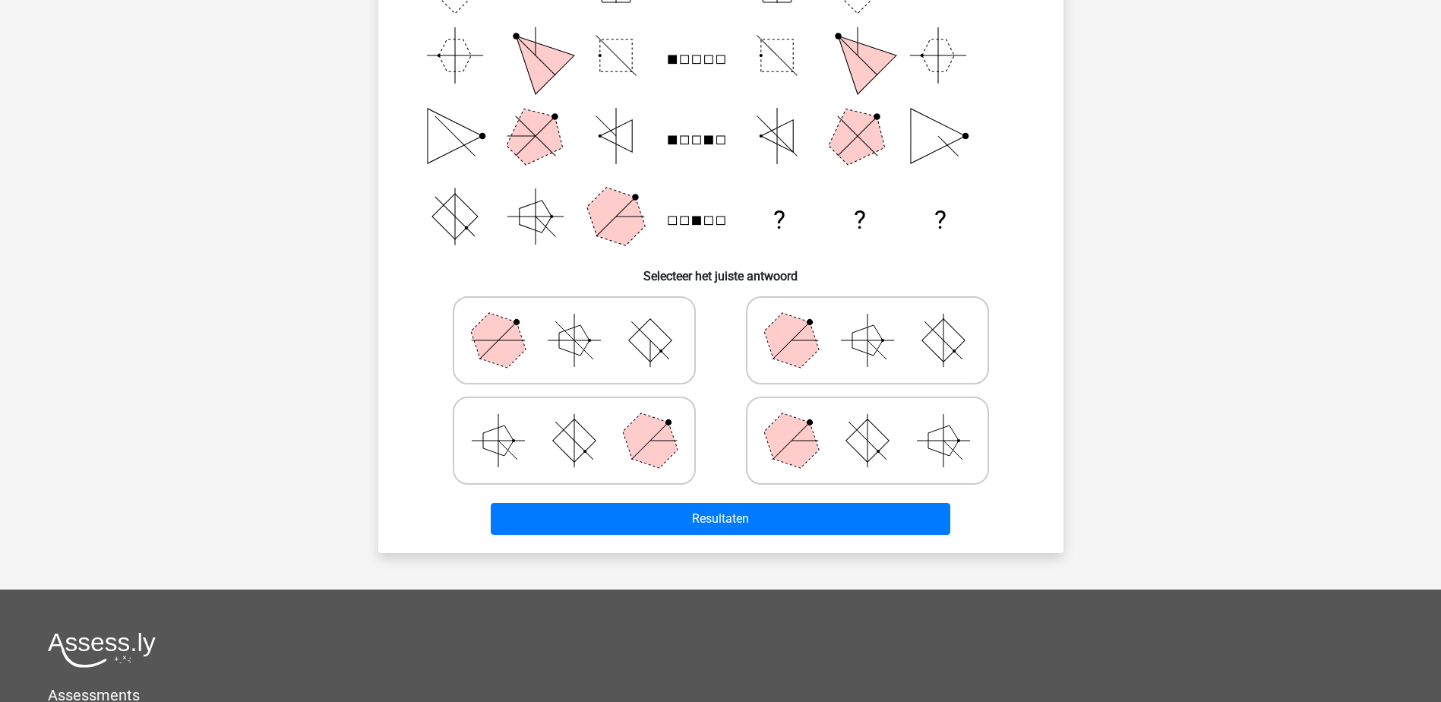
scroll to position [304, 0]
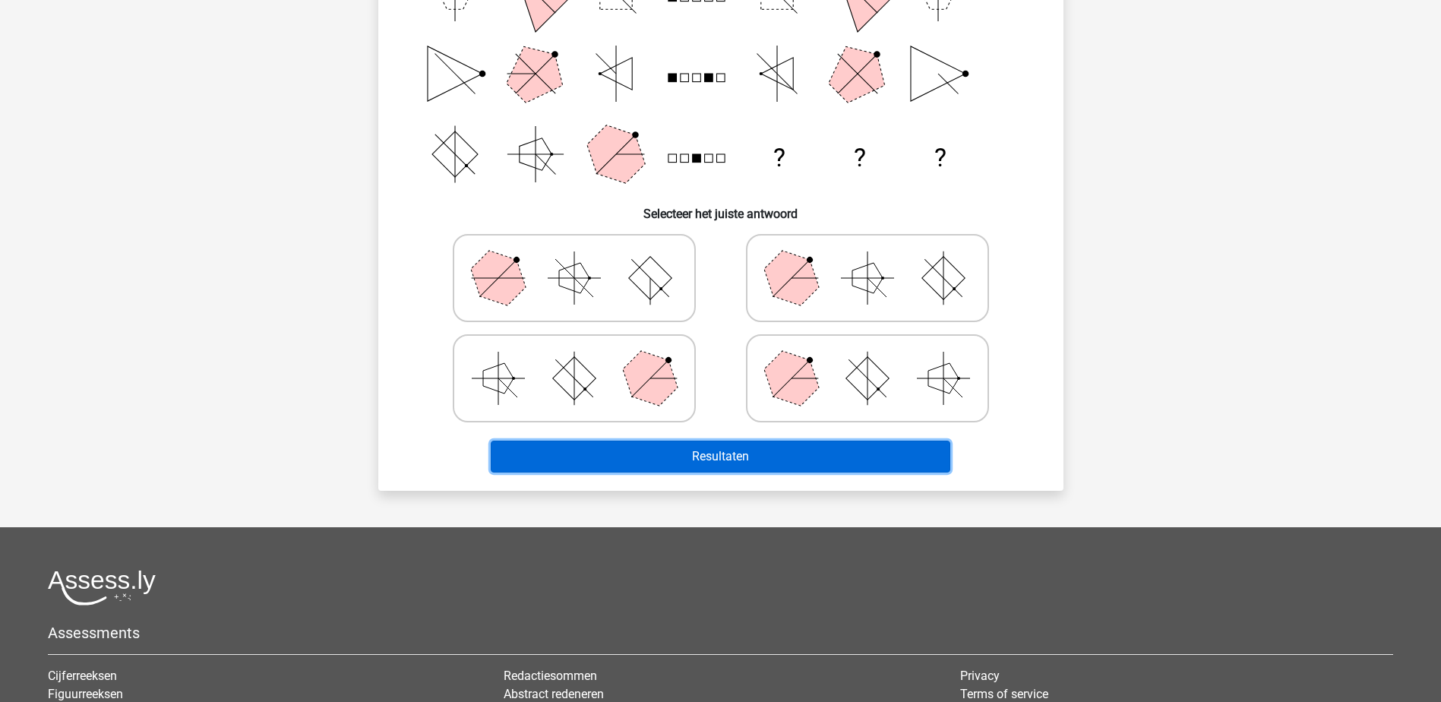
click at [729, 454] on button "Resultaten" at bounding box center [721, 457] width 460 height 32
drag, startPoint x: 723, startPoint y: 455, endPoint x: 735, endPoint y: 455, distance: 11.4
click at [722, 455] on button "Resultaten" at bounding box center [721, 457] width 460 height 32
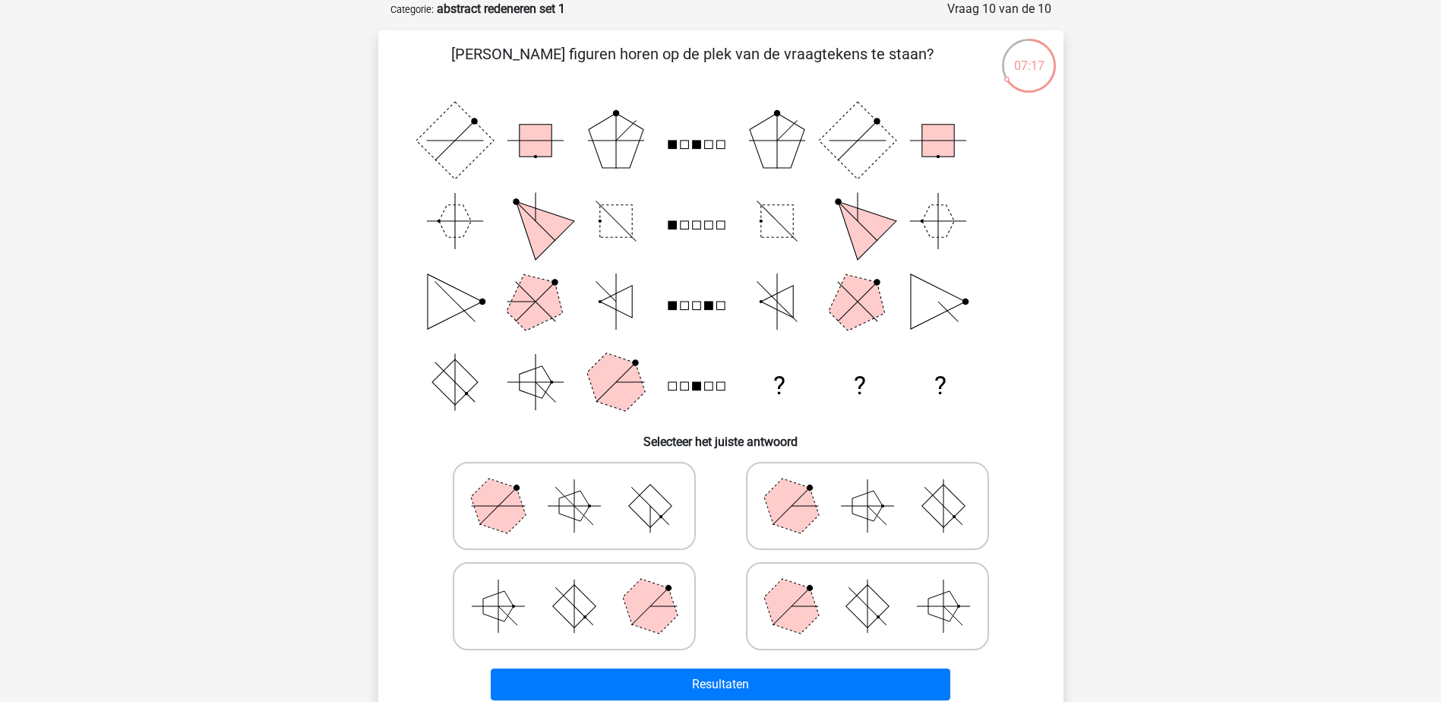
scroll to position [0, 0]
